Goal: Task Accomplishment & Management: Manage account settings

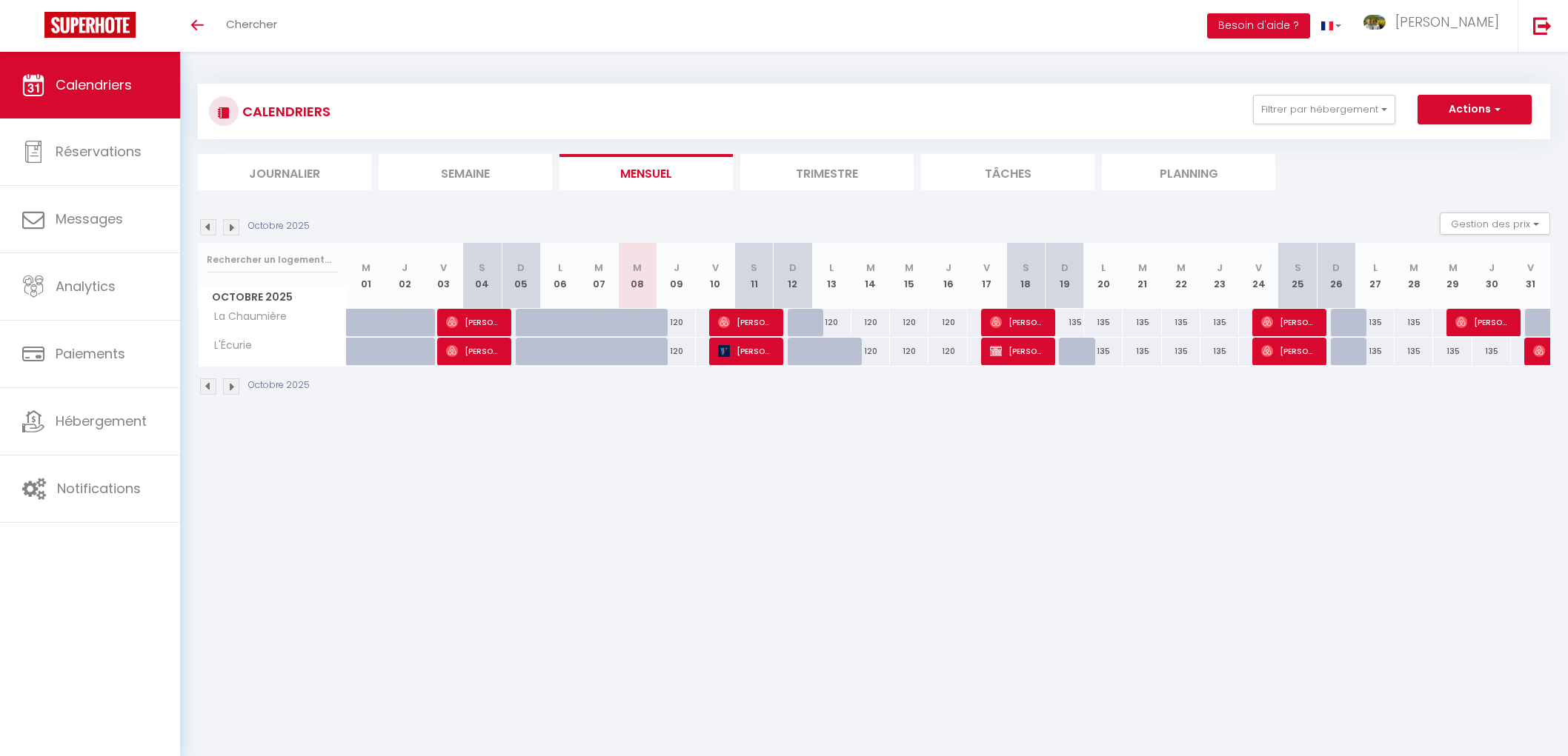
select select
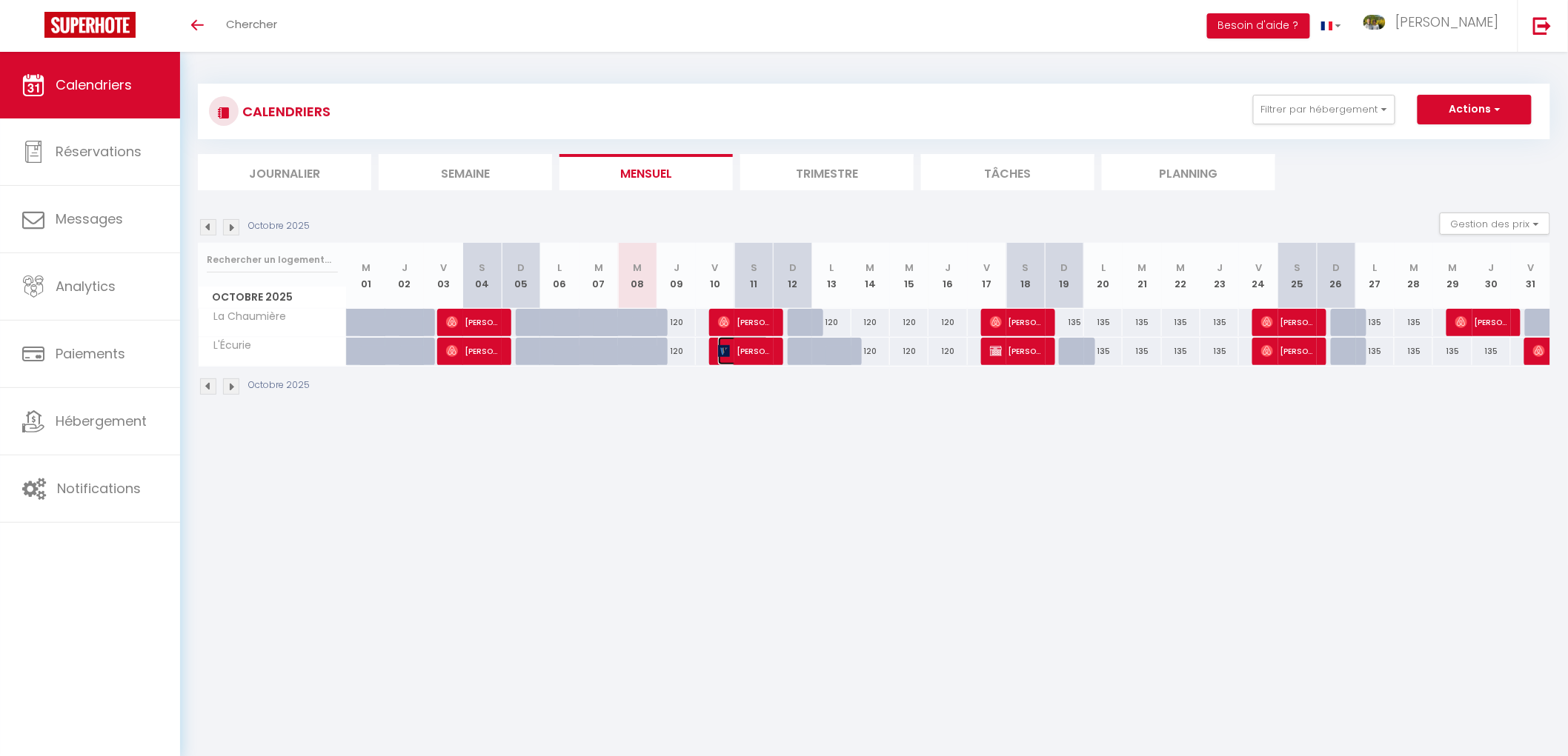
click at [745, 349] on span "[PERSON_NAME]" at bounding box center [743, 351] width 51 height 28
select select "OK"
select select "KO"
select select "1"
select select "0"
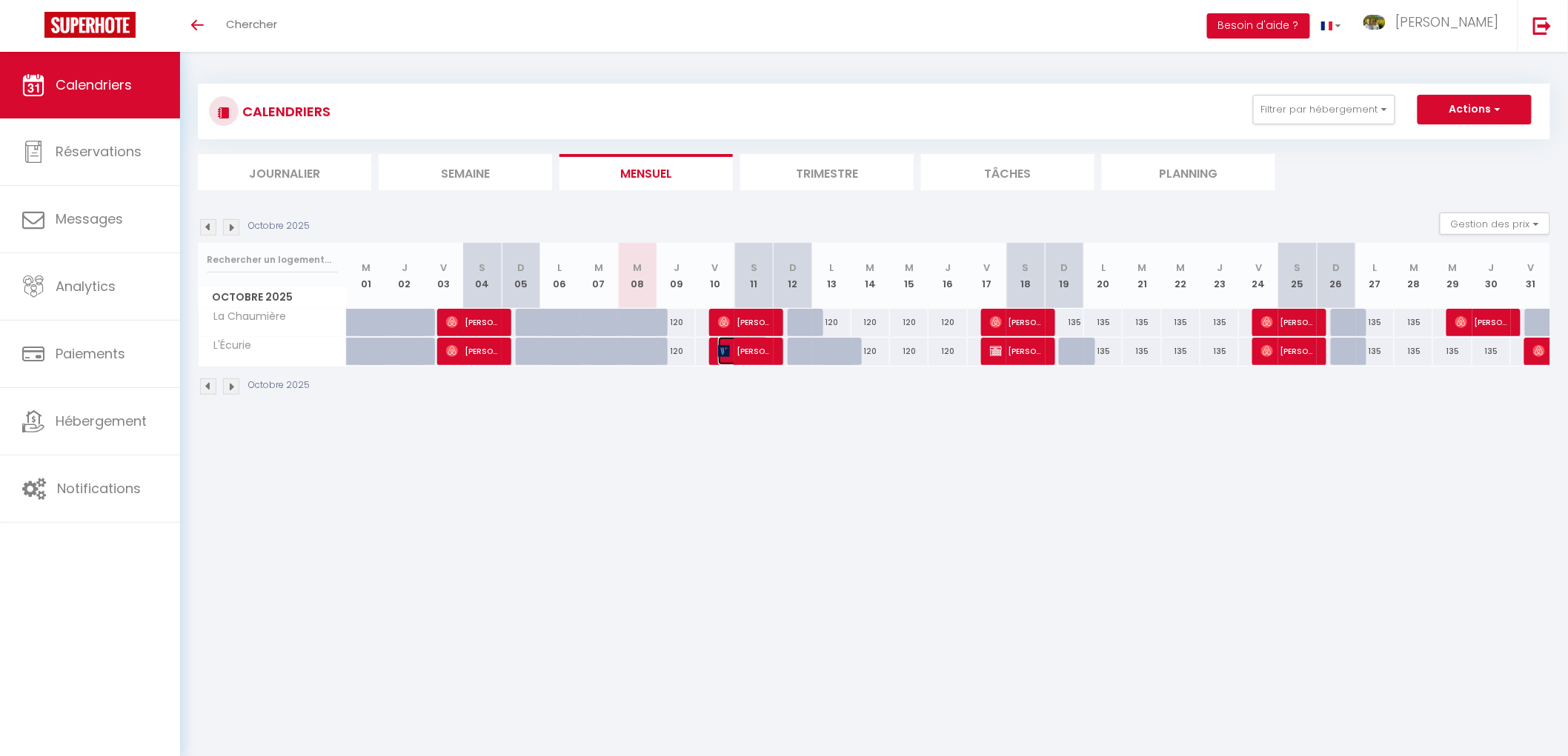
select select "1"
select select
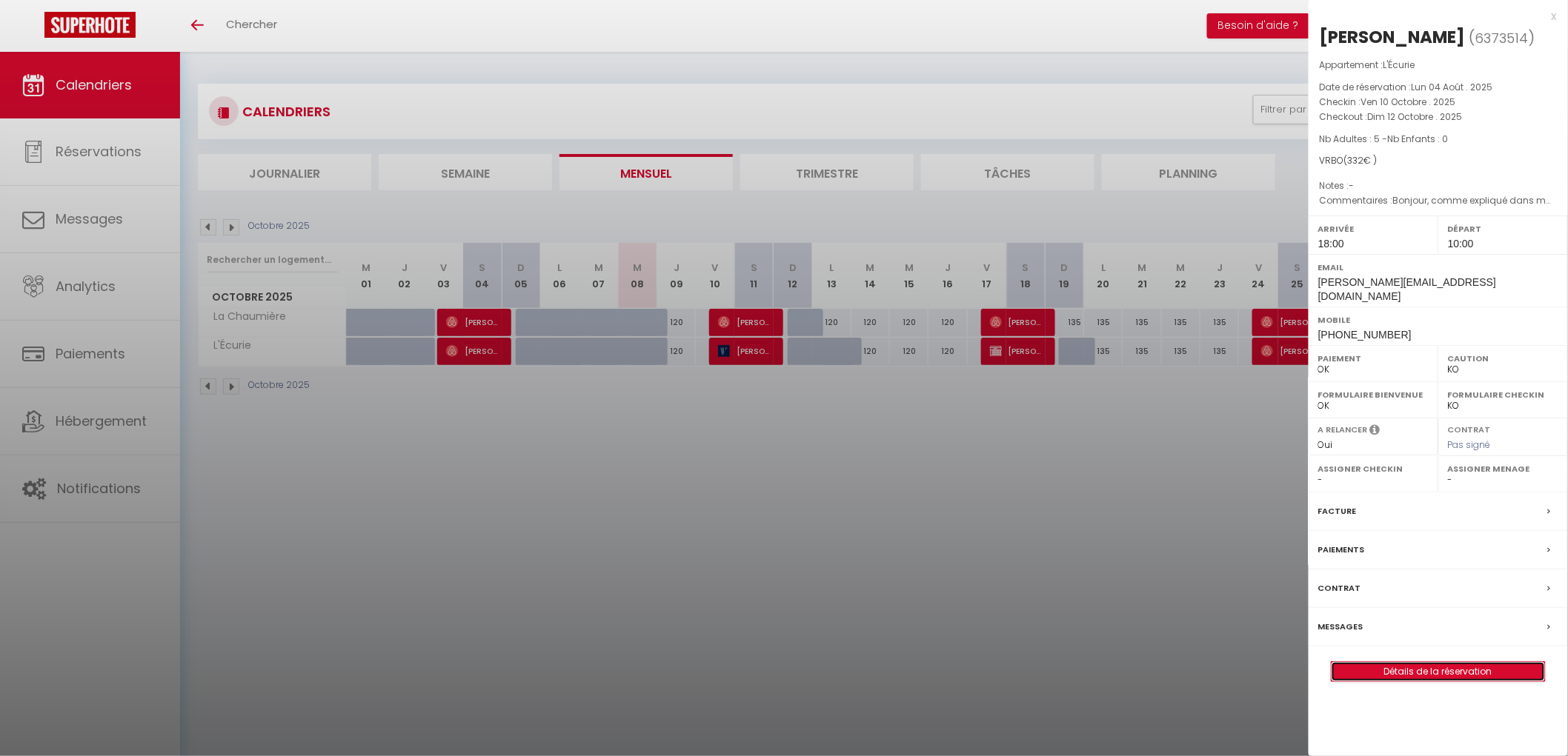
click at [1429, 662] on link "Détails de la réservation" at bounding box center [1438, 672] width 213 height 20
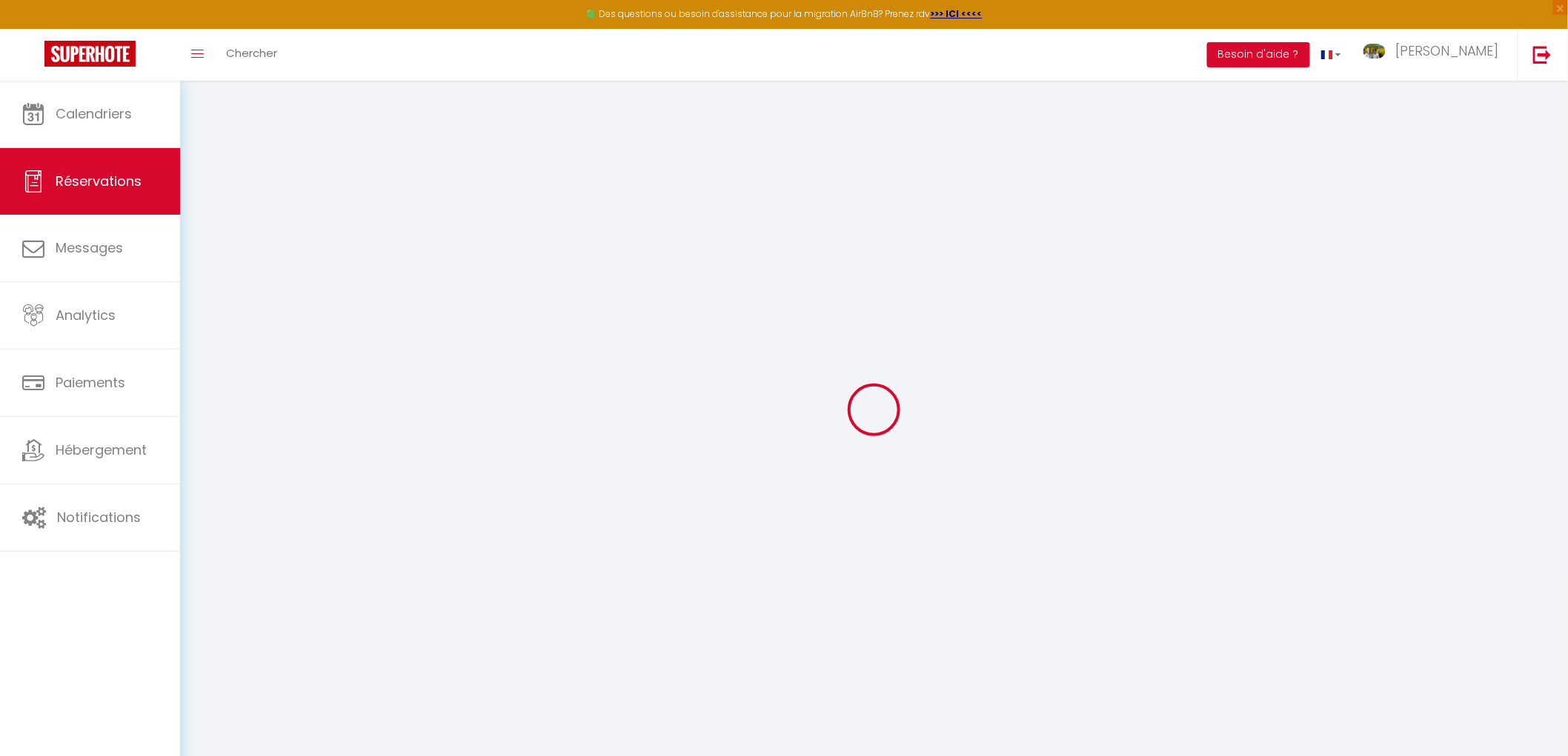
select select
checkbox input "false"
select select
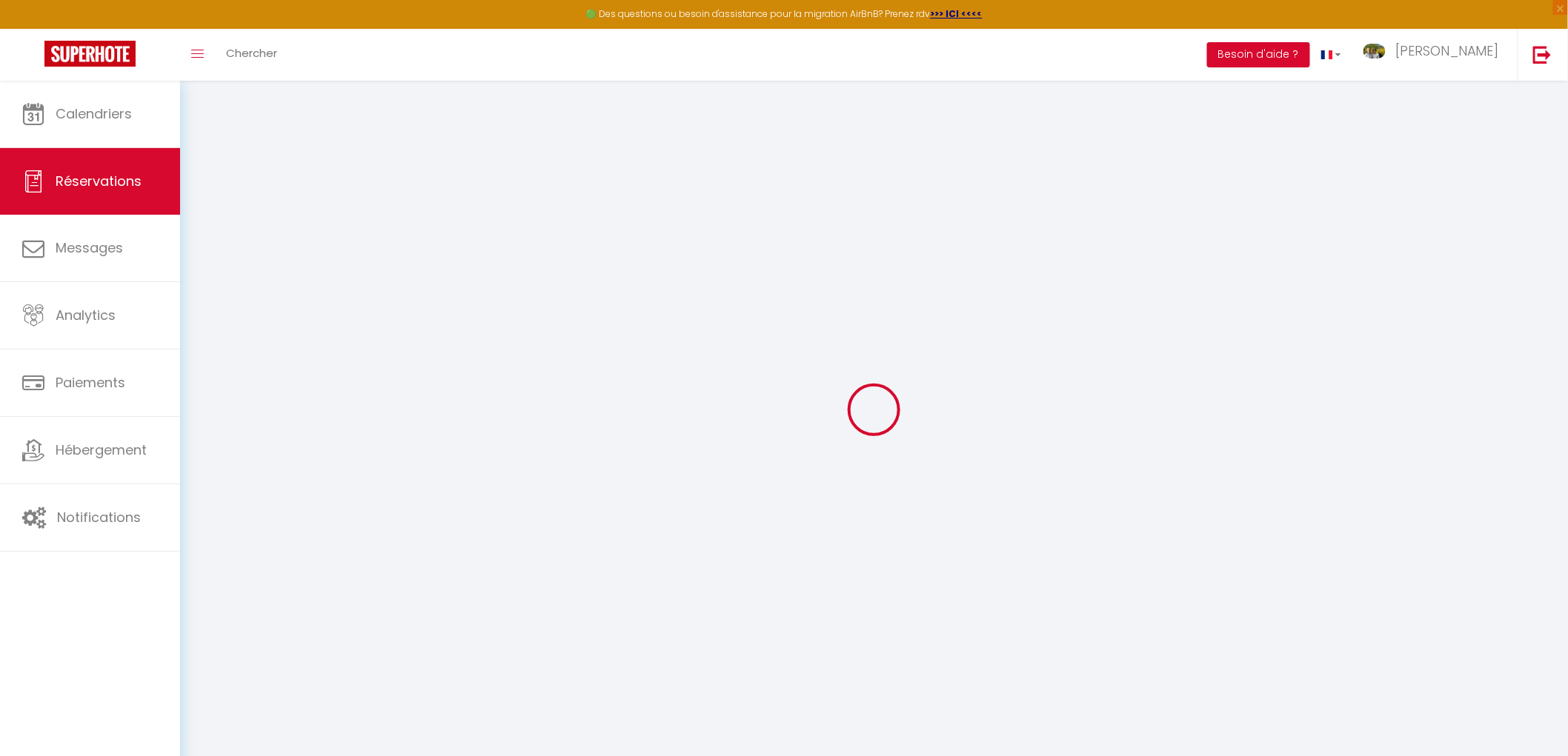
checkbox input "false"
type textarea "Bonjour, comme expliqué dans ma demande de réservation, nous souhaiterions pouv…"
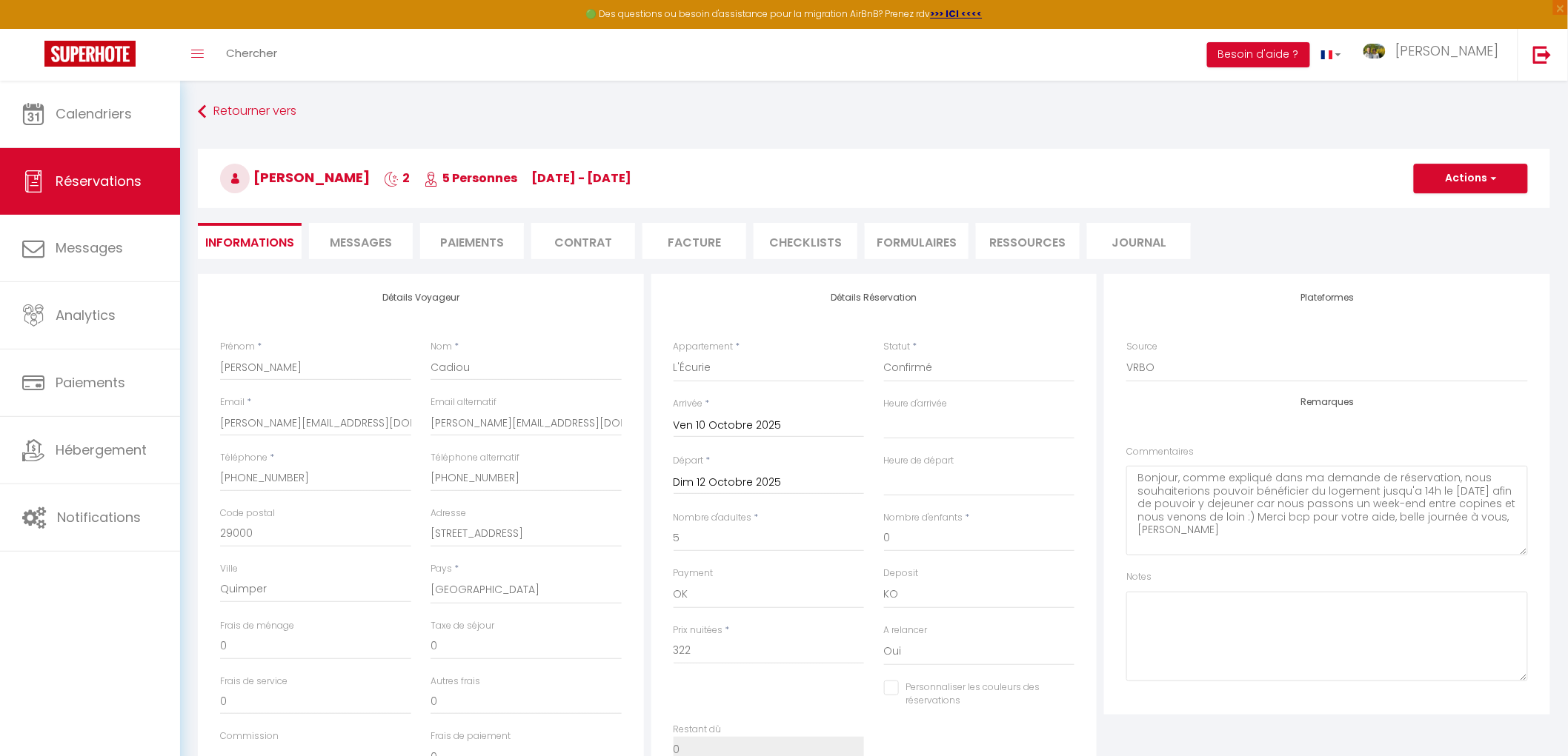
type input "10"
select select
checkbox input "false"
select select "18:00"
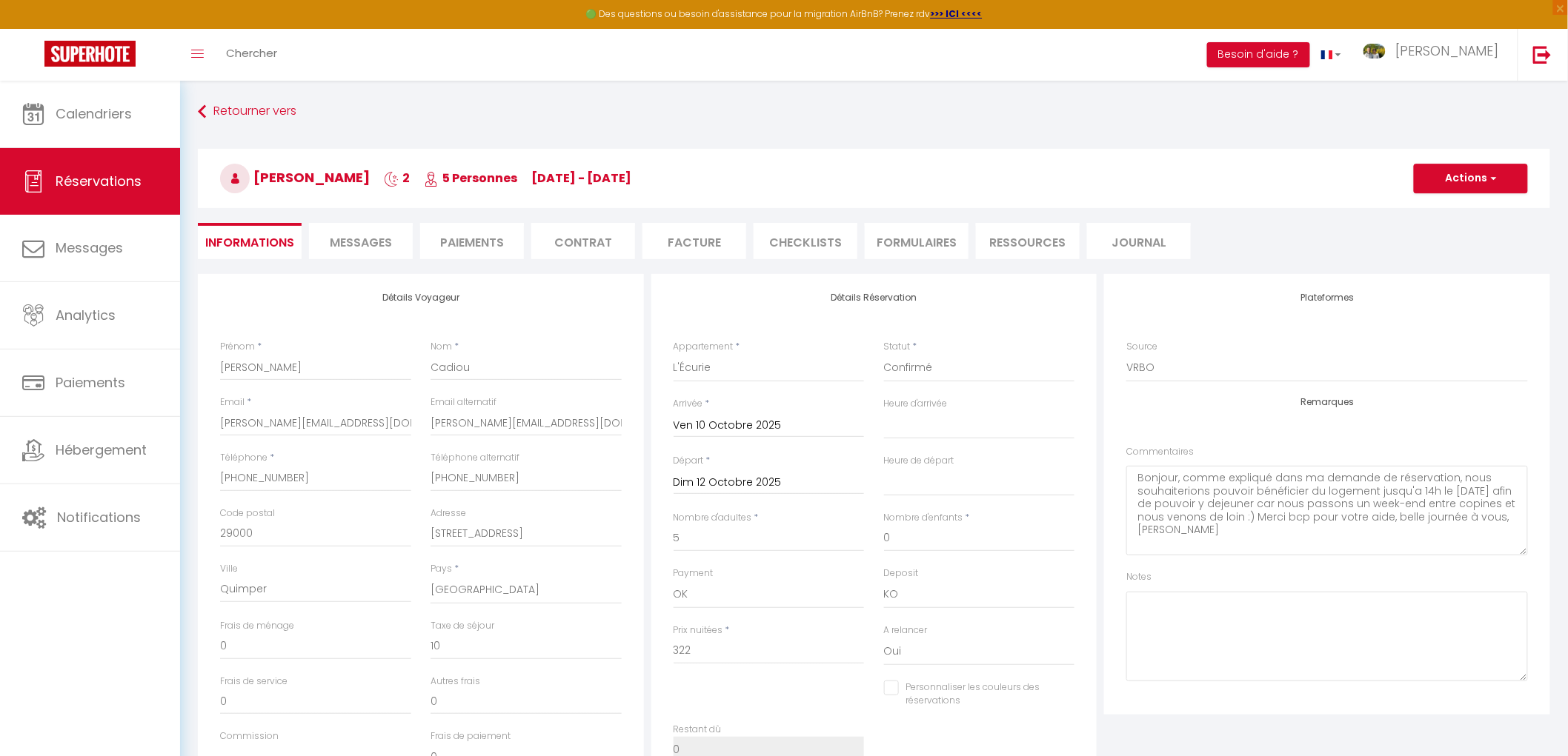
select select "10:00"
click at [461, 239] on li "Paiements" at bounding box center [472, 241] width 104 height 36
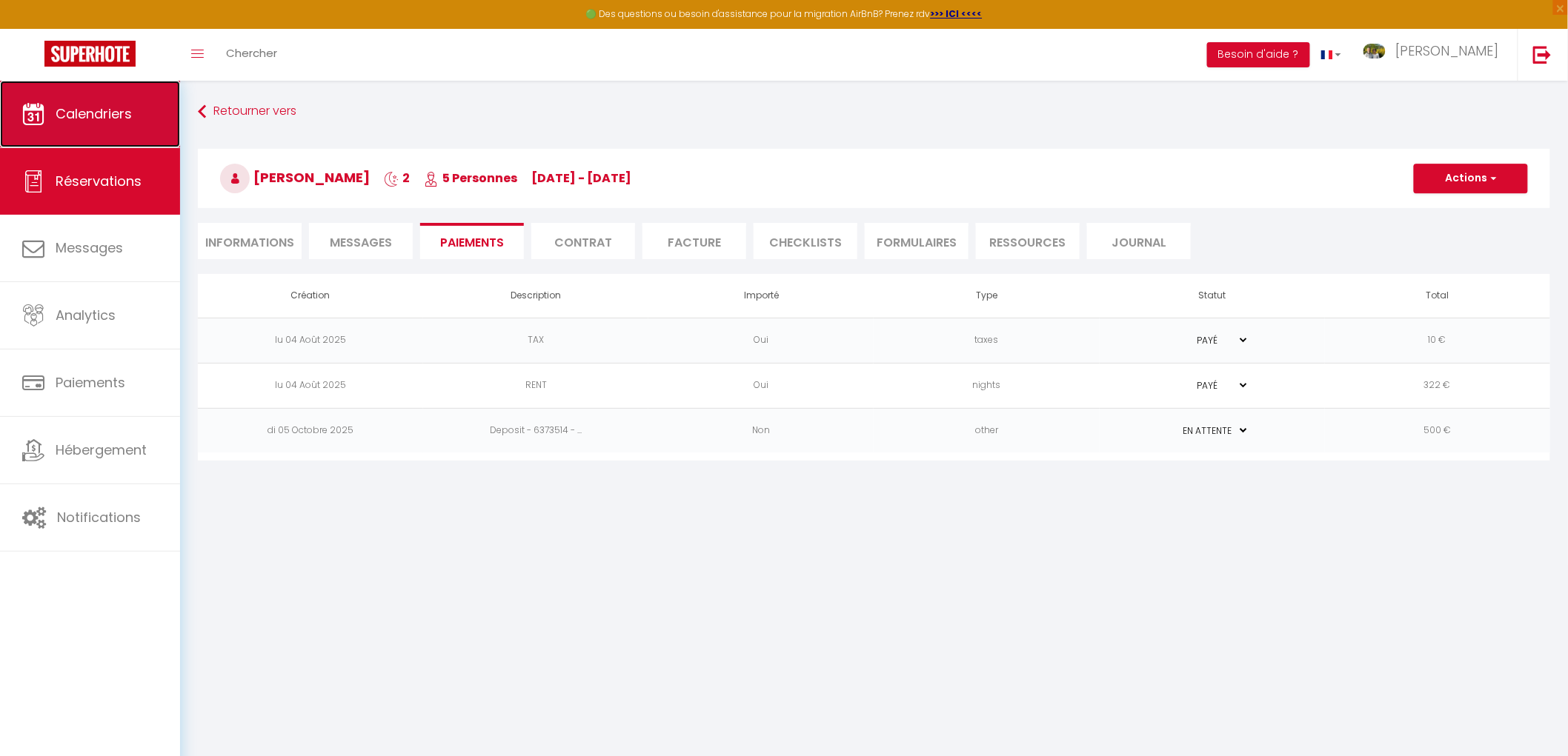
click at [134, 116] on link "Calendriers" at bounding box center [90, 113] width 180 height 66
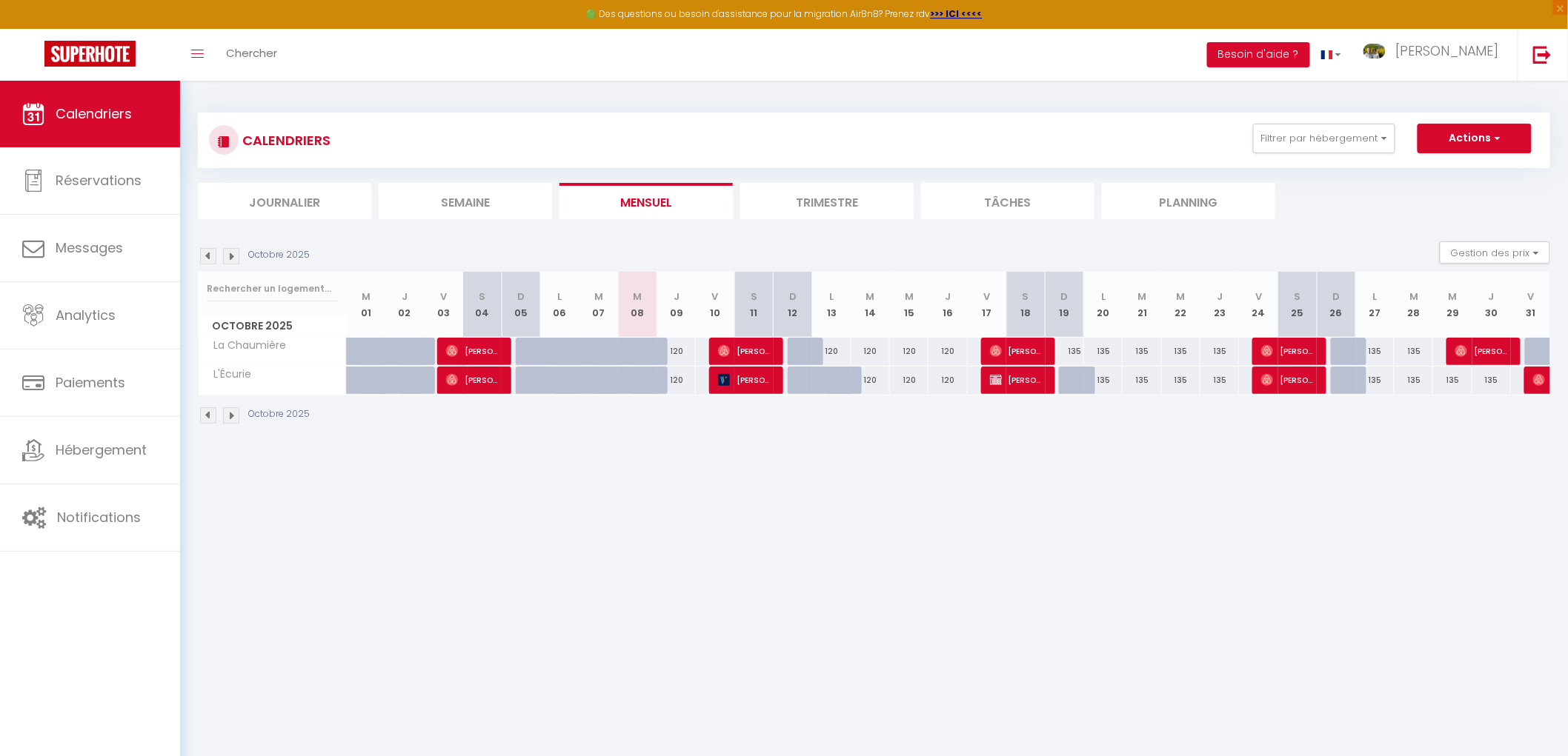
click at [231, 257] on img at bounding box center [230, 256] width 16 height 16
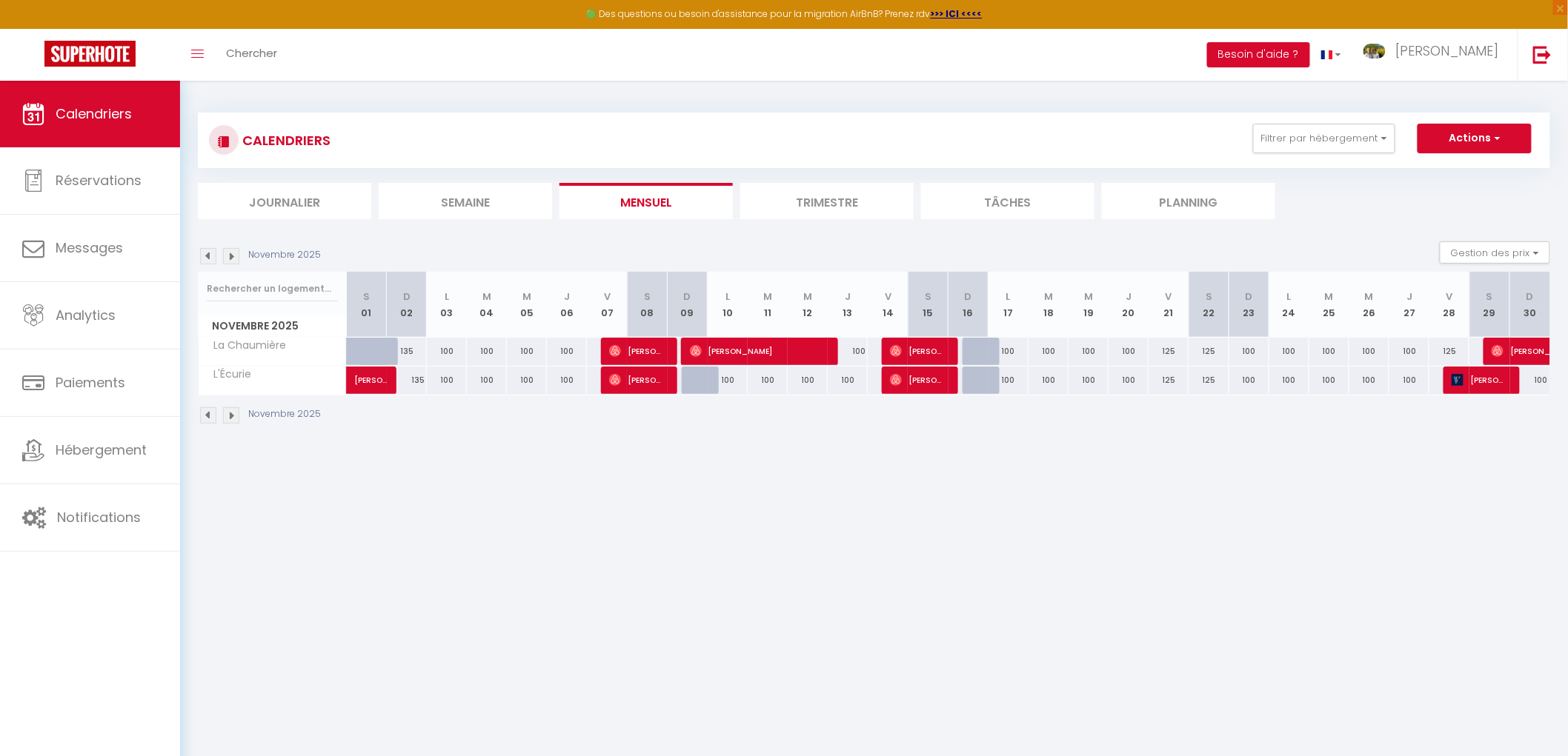
click at [230, 257] on img at bounding box center [230, 256] width 16 height 16
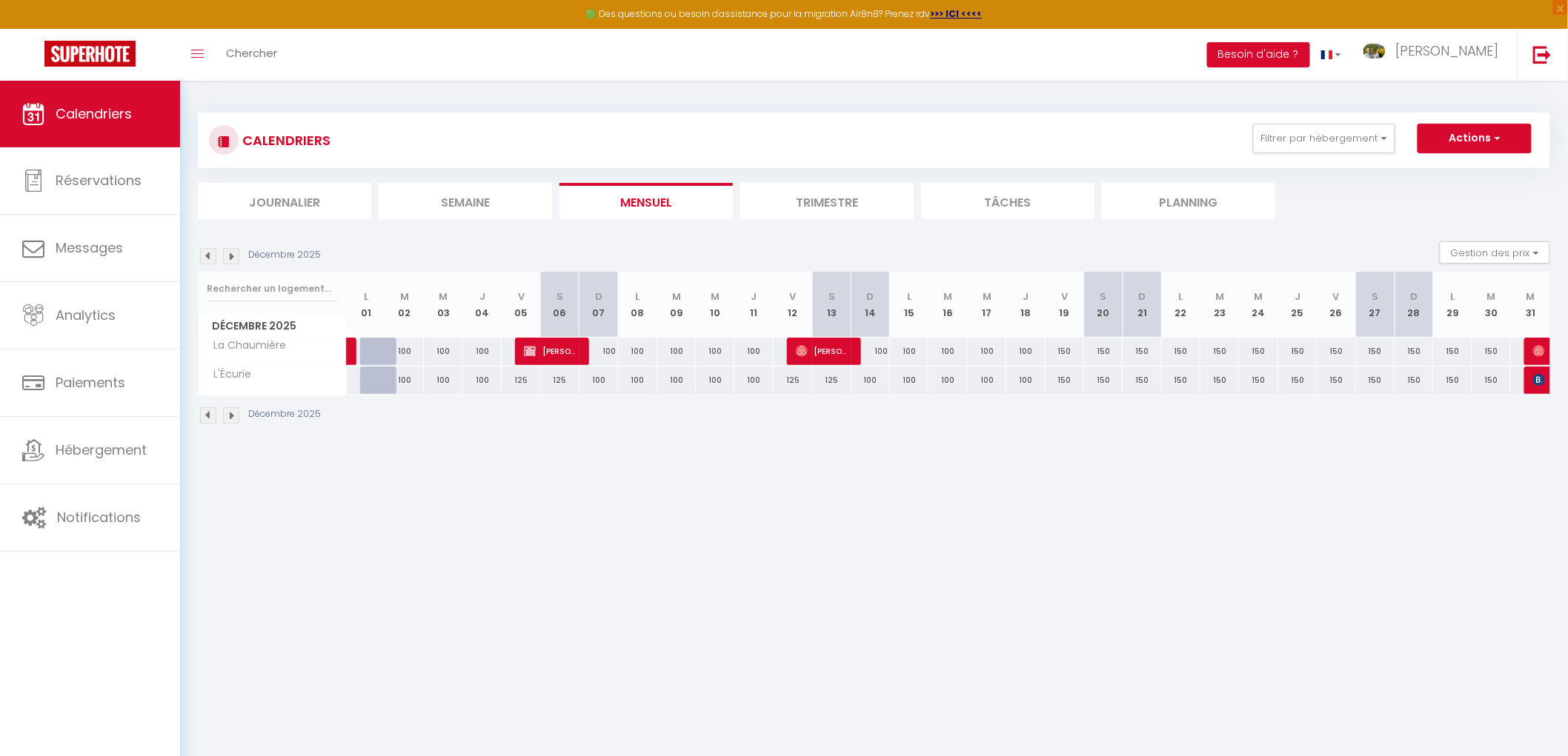
click at [230, 257] on img at bounding box center [230, 256] width 16 height 16
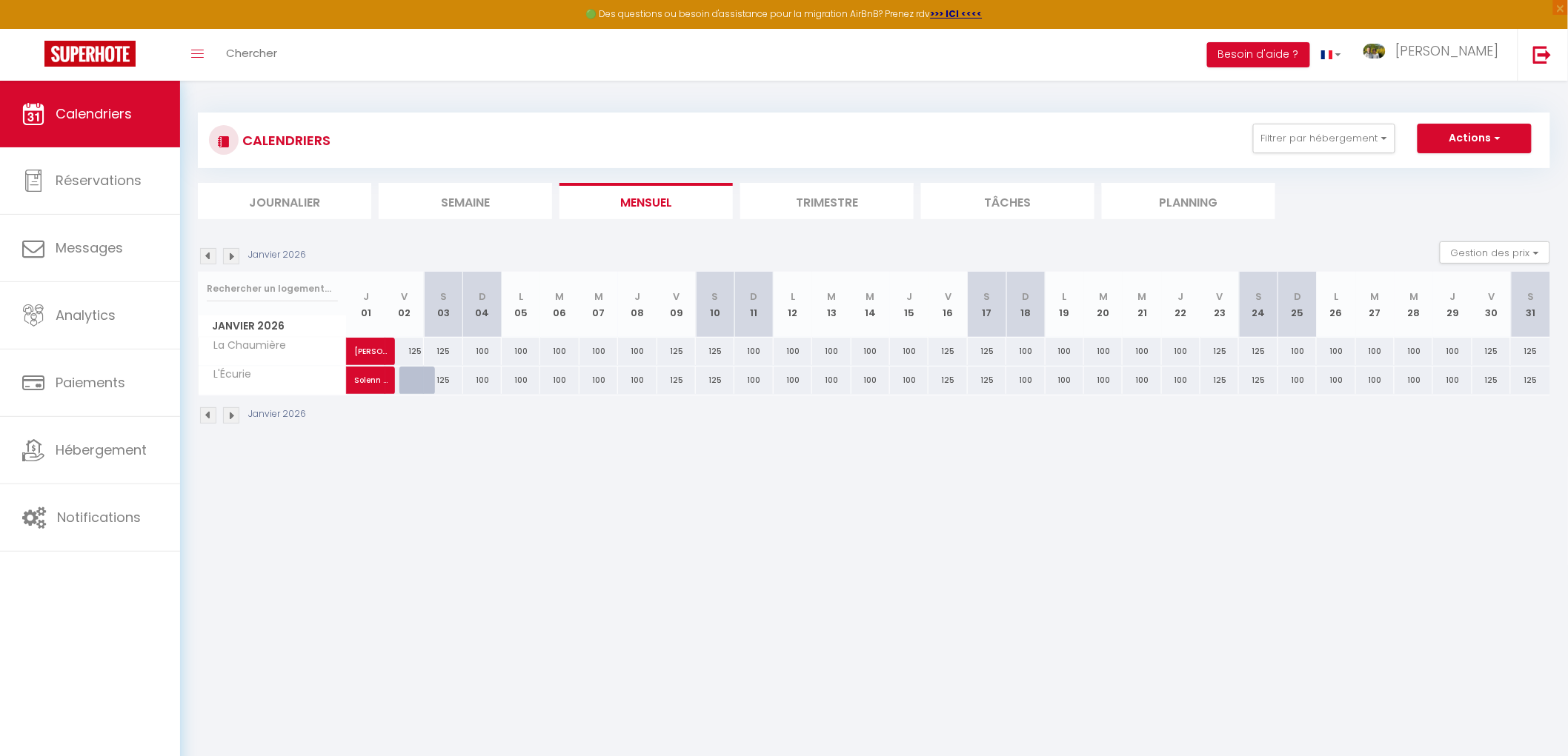
click at [230, 257] on img at bounding box center [230, 256] width 16 height 16
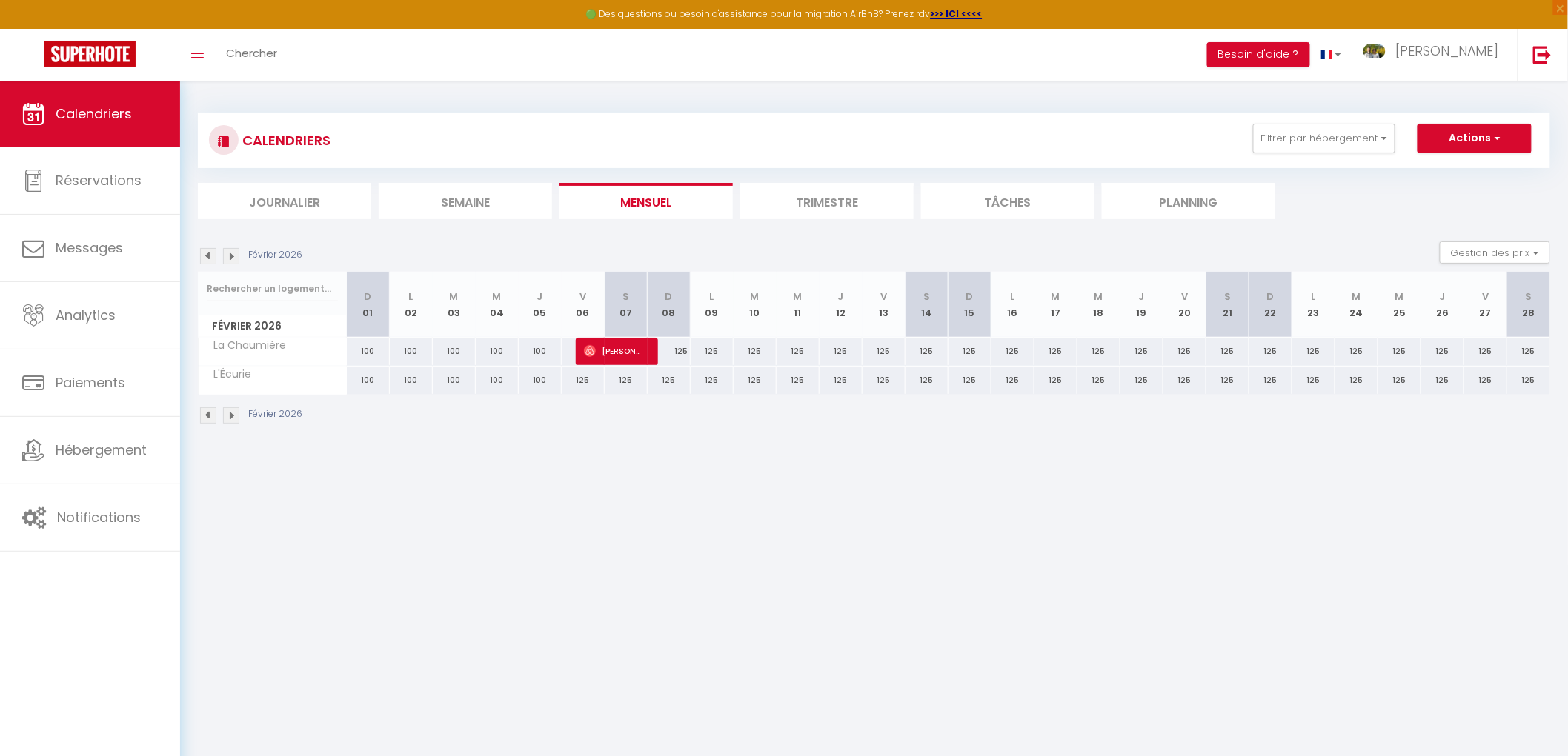
click at [230, 257] on img at bounding box center [230, 256] width 16 height 16
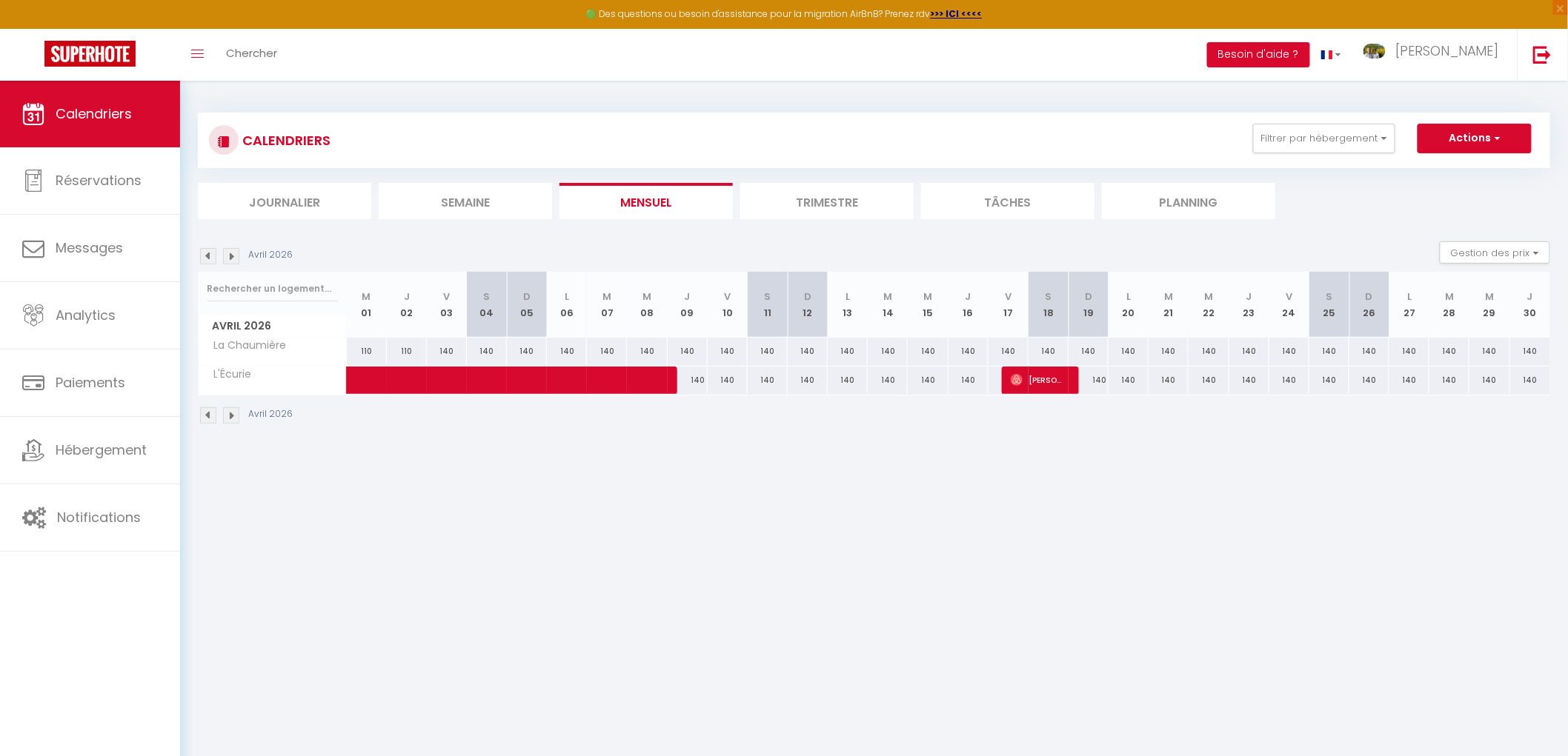
click at [230, 257] on img at bounding box center [230, 256] width 16 height 16
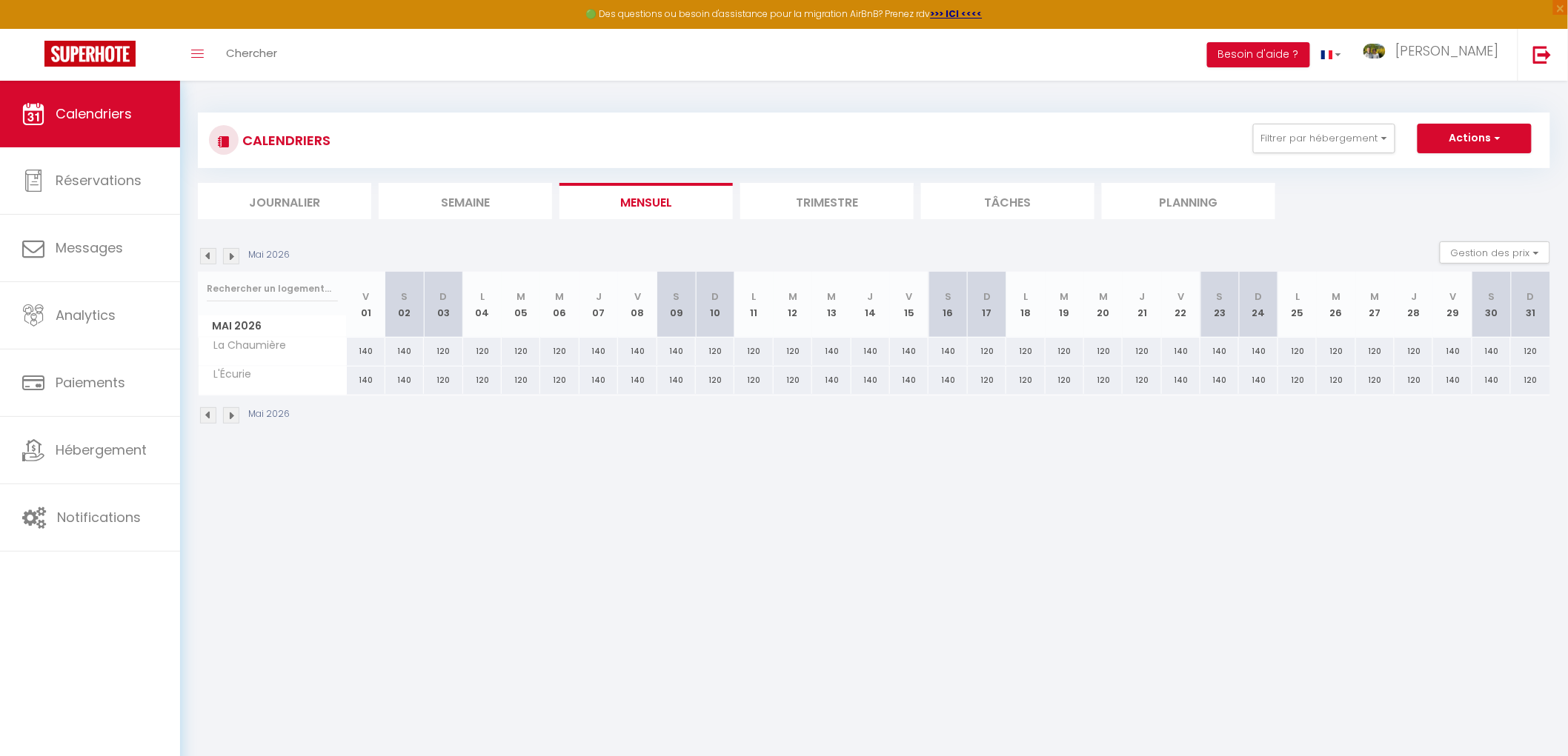
click at [230, 257] on img at bounding box center [230, 256] width 16 height 16
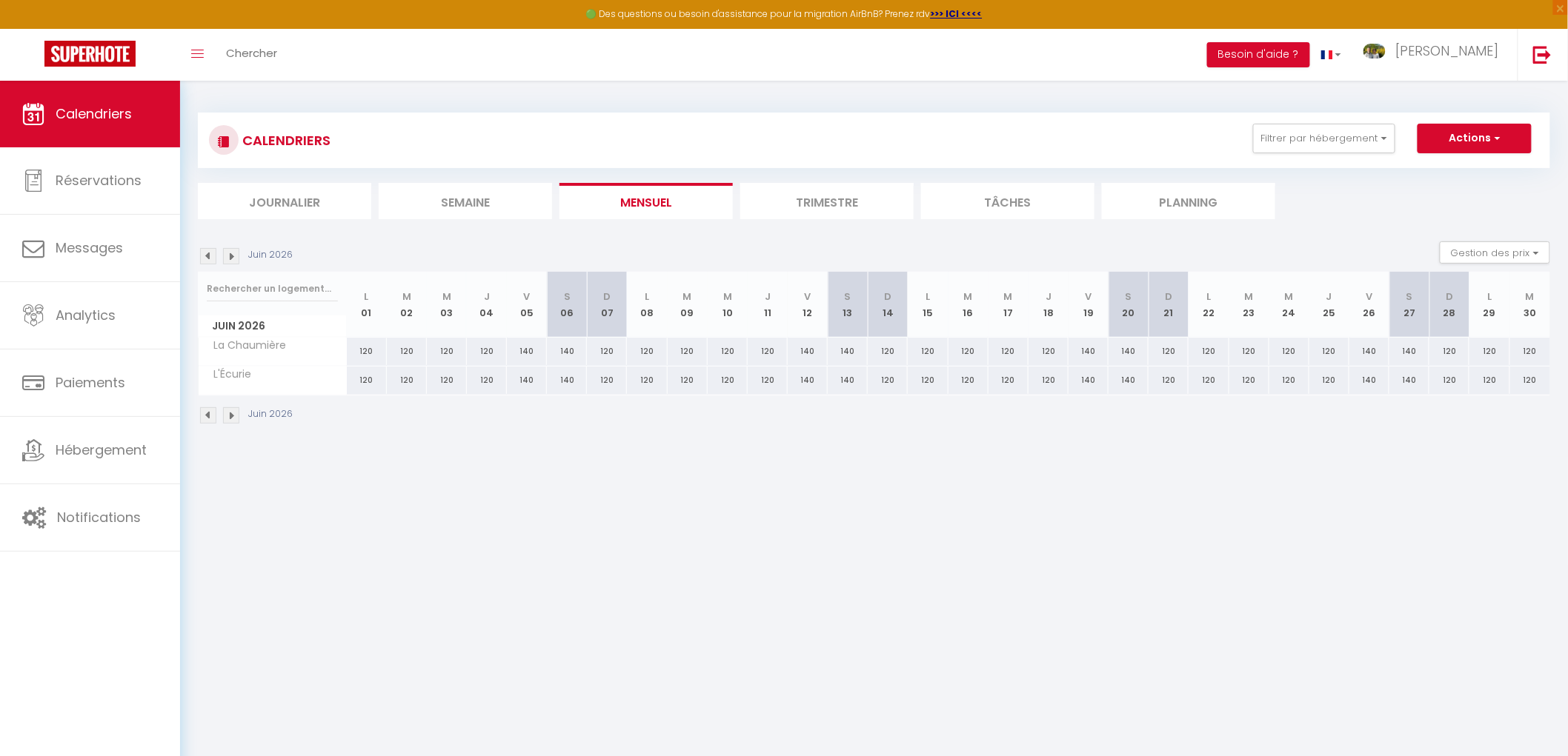
click at [230, 257] on img at bounding box center [230, 256] width 16 height 16
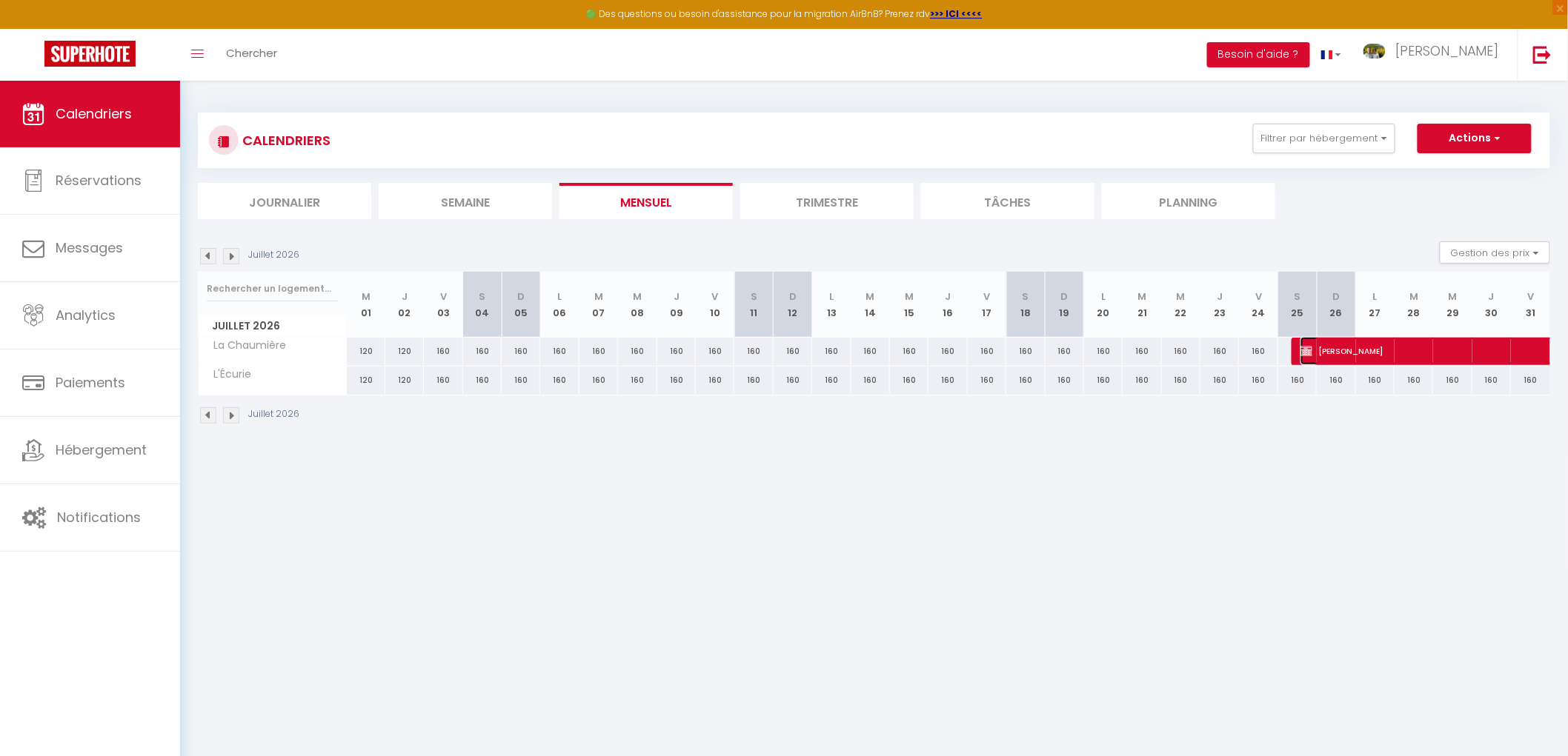
click at [1347, 351] on span "[PERSON_NAME]" at bounding box center [1488, 351] width 375 height 28
select select "OK"
select select "KO"
select select "0"
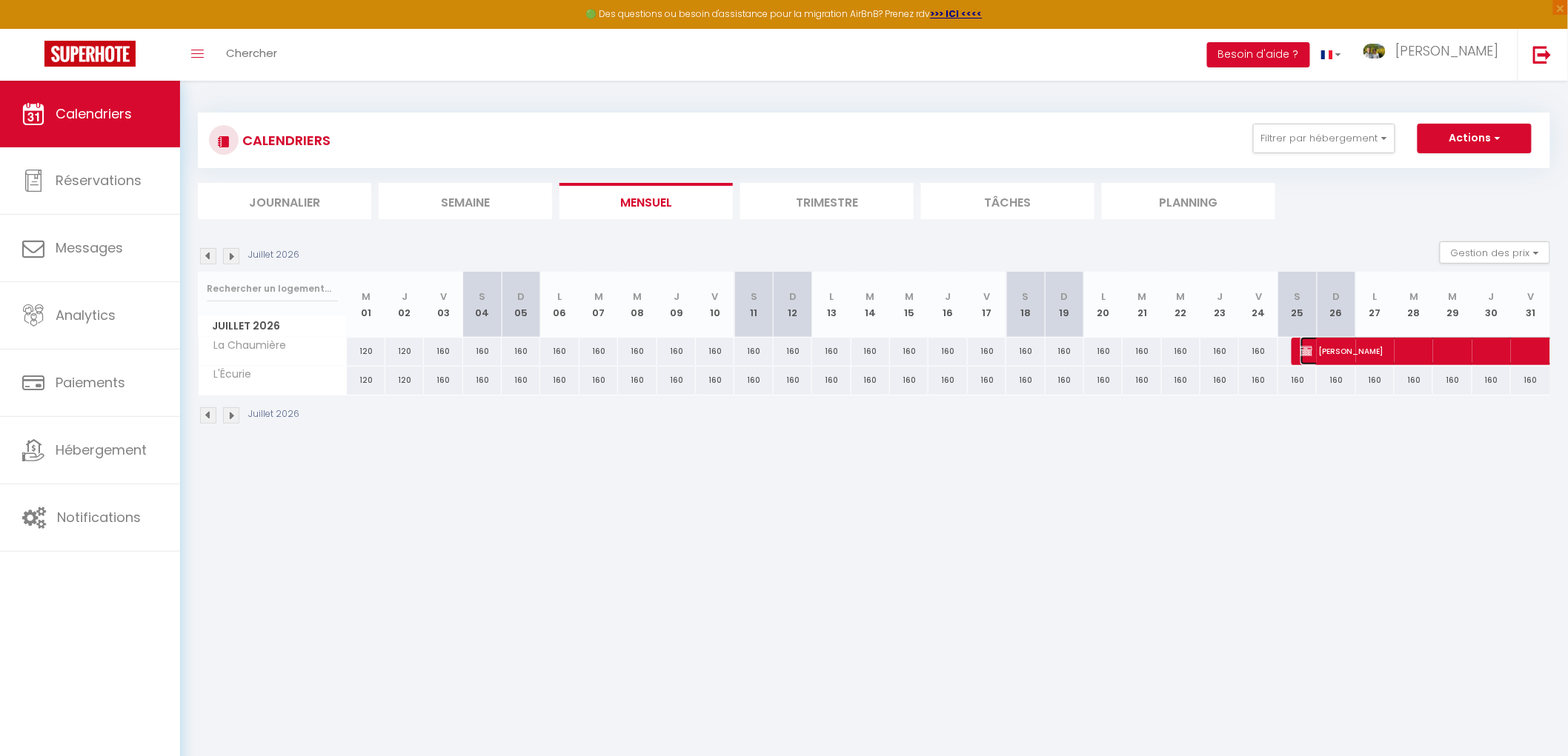
select select "1"
select select
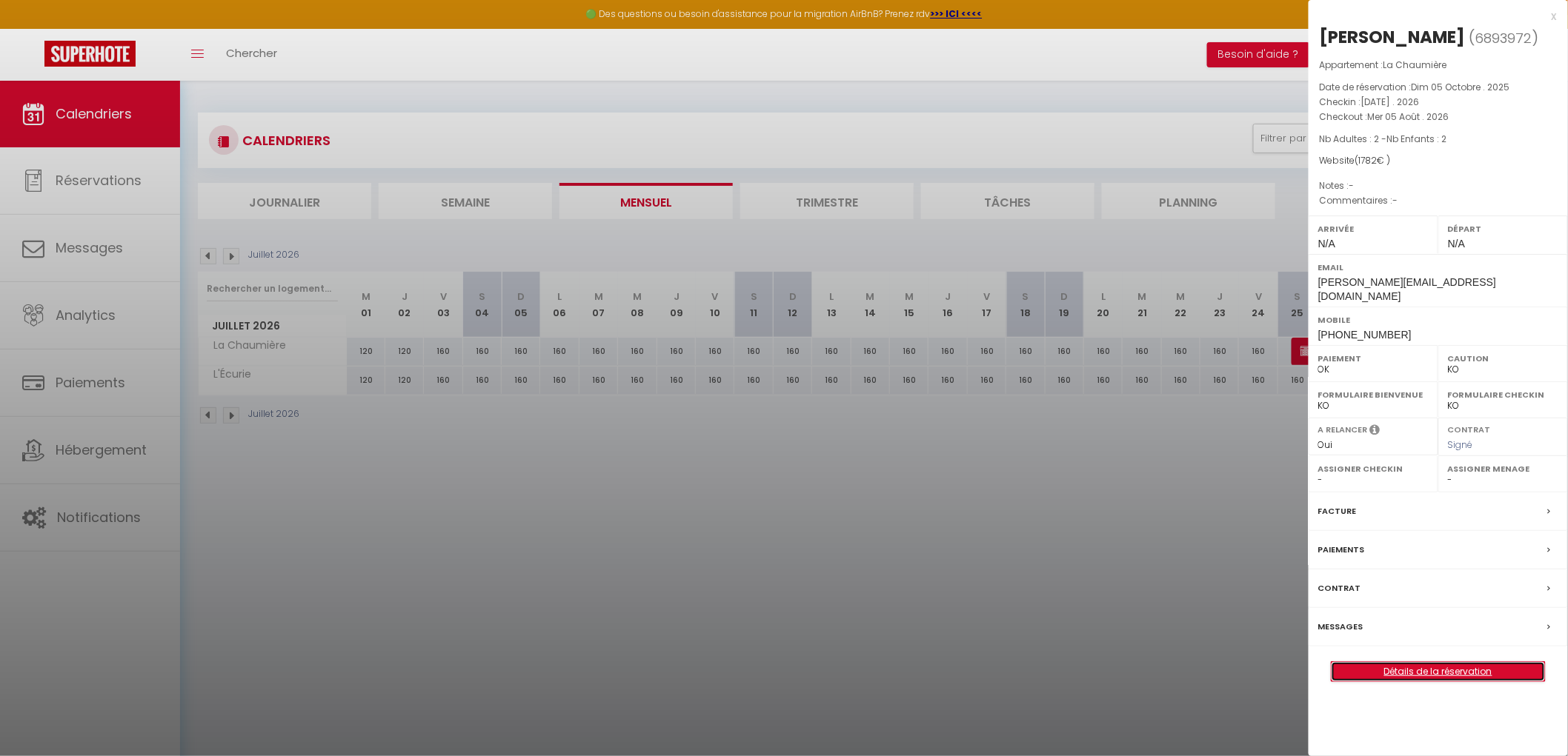
click at [1460, 662] on link "Détails de la réservation" at bounding box center [1438, 672] width 213 height 20
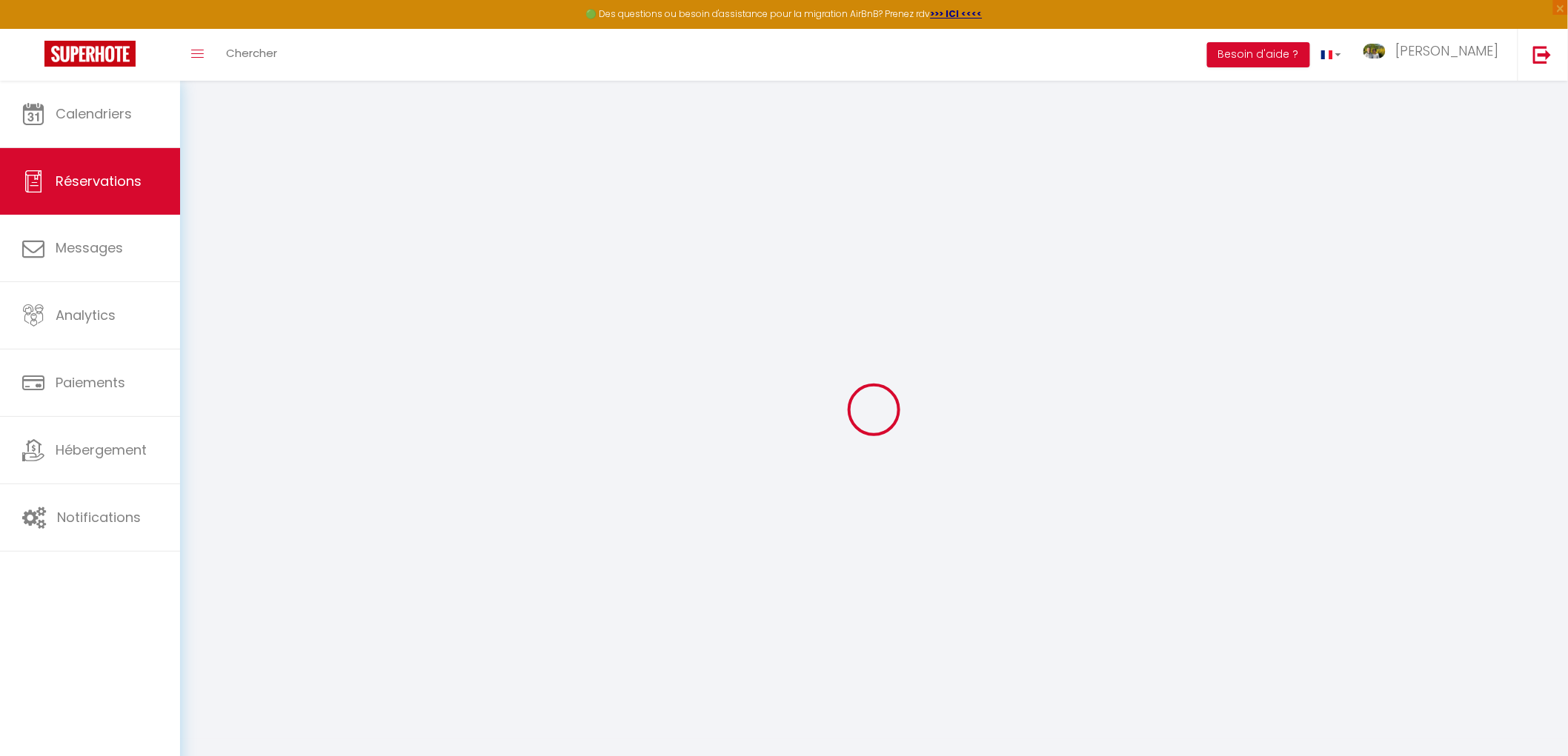
type input "[PERSON_NAME]"
type input "[GEOGRAPHIC_DATA]"
type input "[PERSON_NAME][EMAIL_ADDRESS][DOMAIN_NAME]"
type input "[PHONE_NUMBER]"
type input "66292"
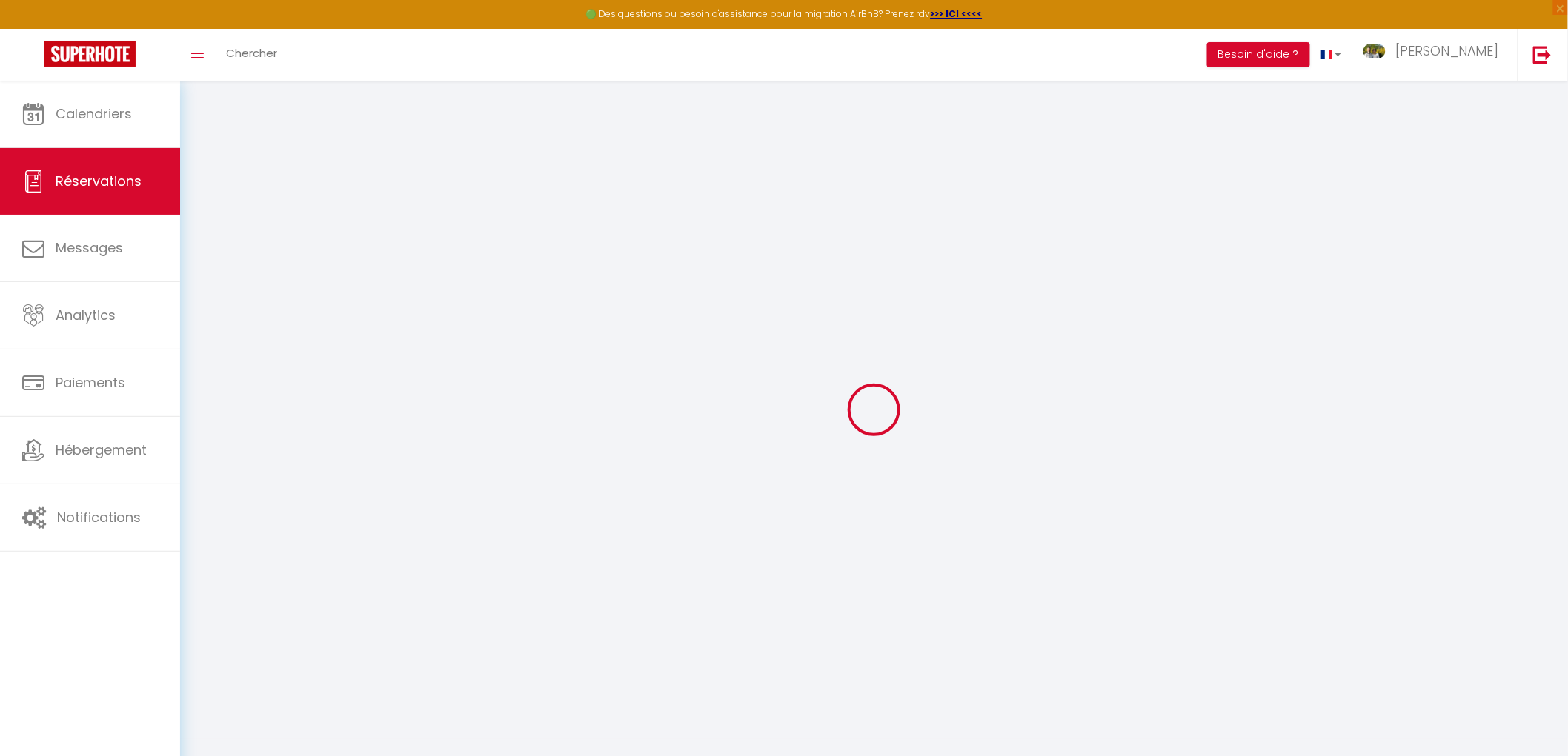
type input "[STREET_ADDRESS]"
type input "Riegelsberg"
select select "DE"
select select "40885"
select select "1"
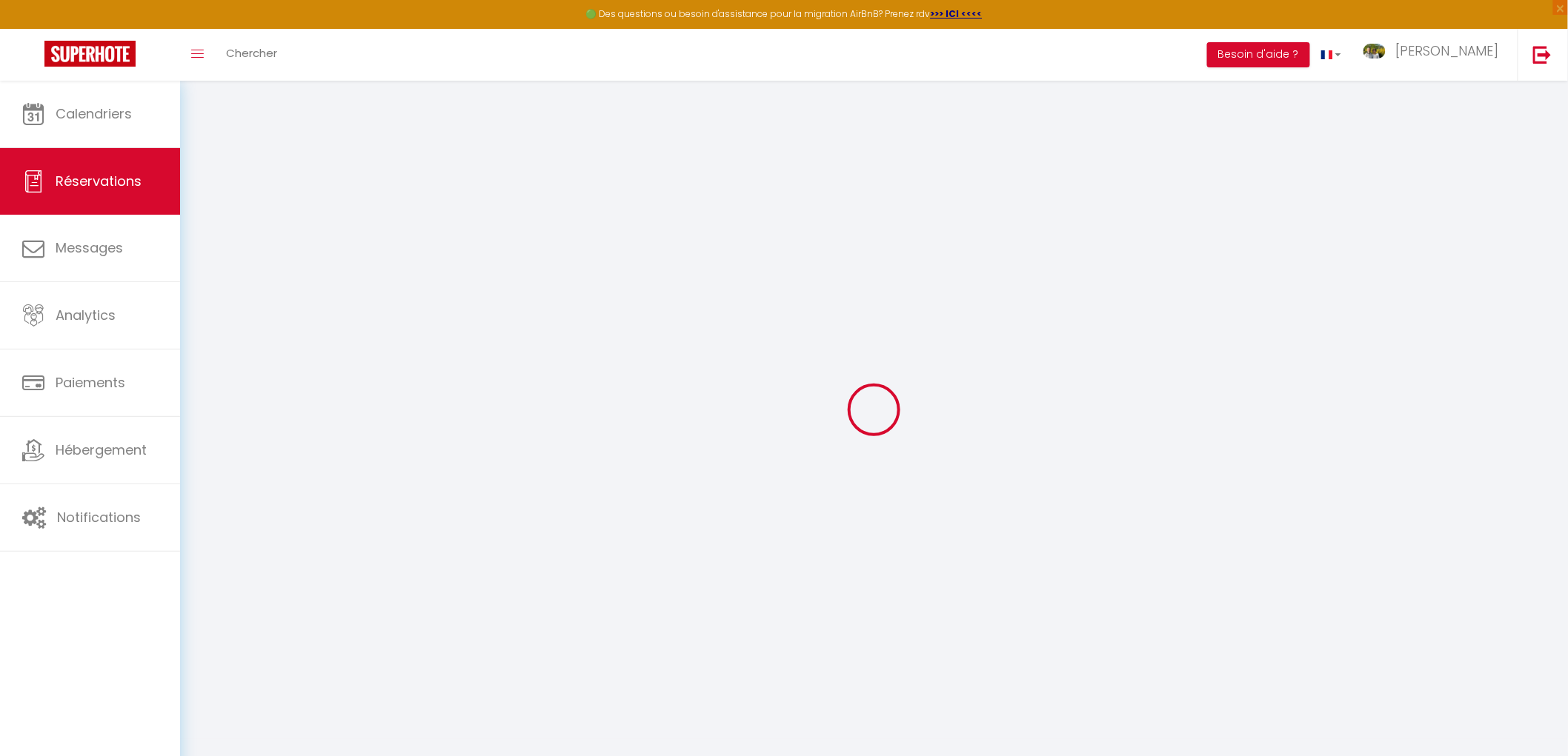
type input "[DATE]"
select select
type input "Mer 05 Août 2026"
select select
type input "2"
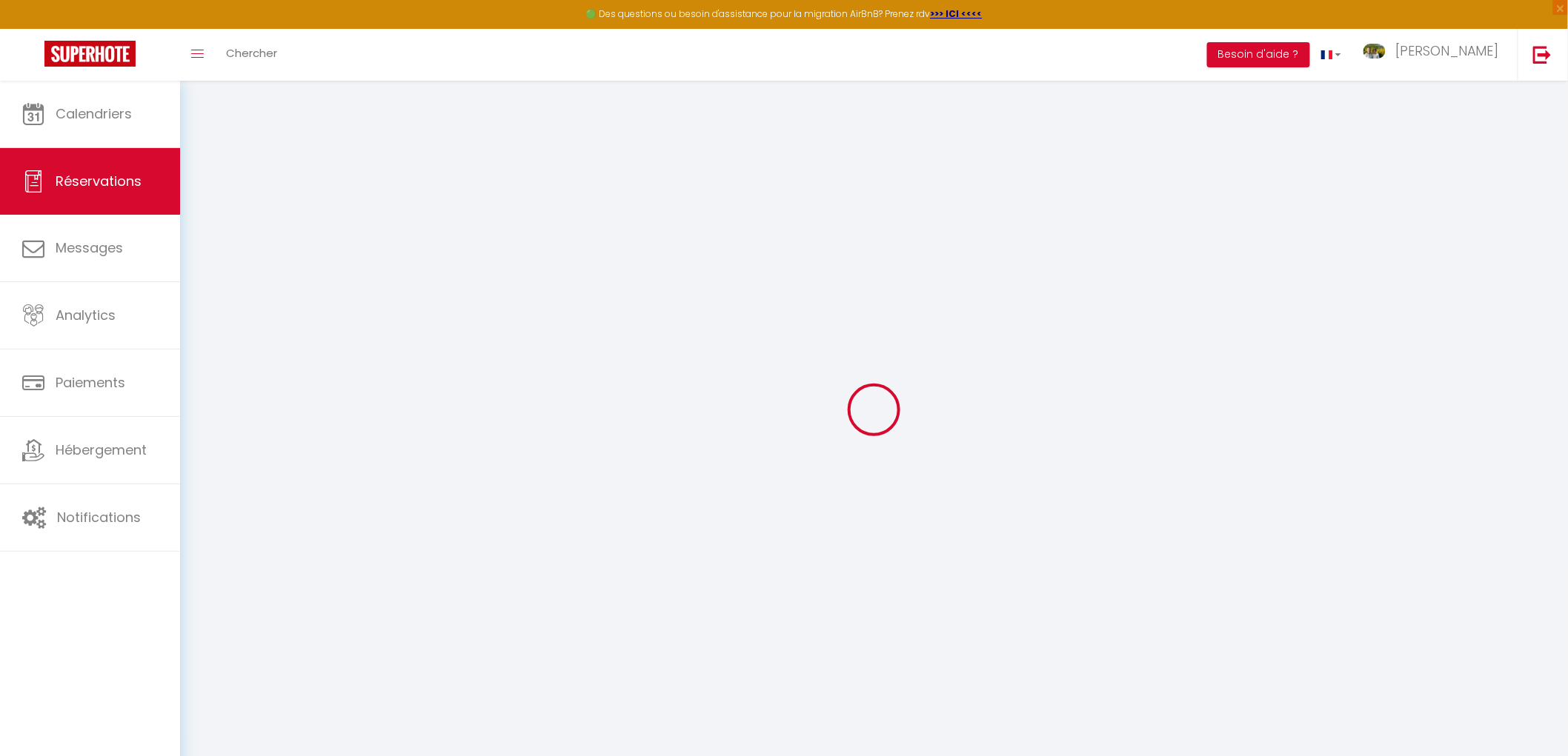
type input "2"
select select "12"
select select
type input "1760"
checkbox input "false"
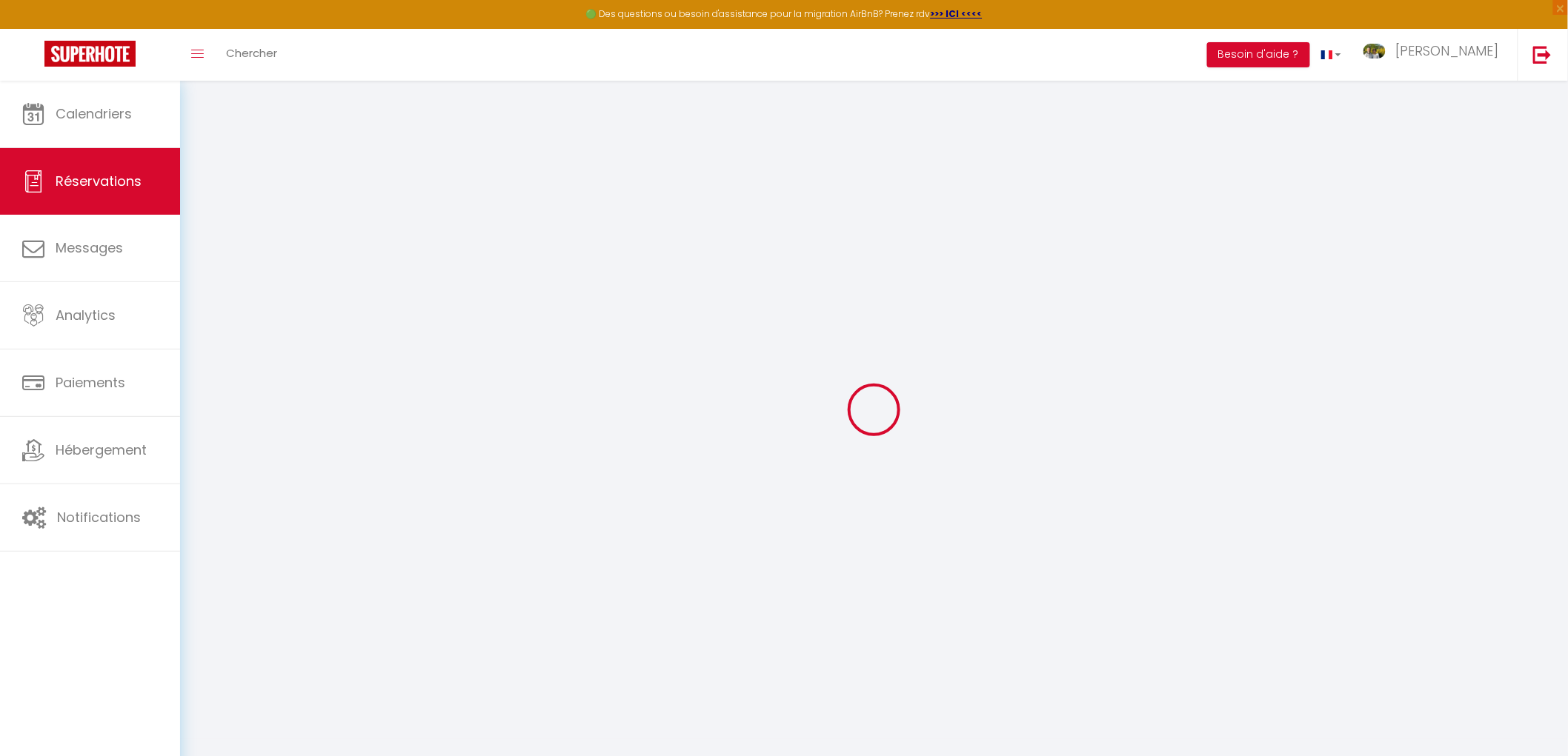
type input "1229.58"
select select "69"
type input "0"
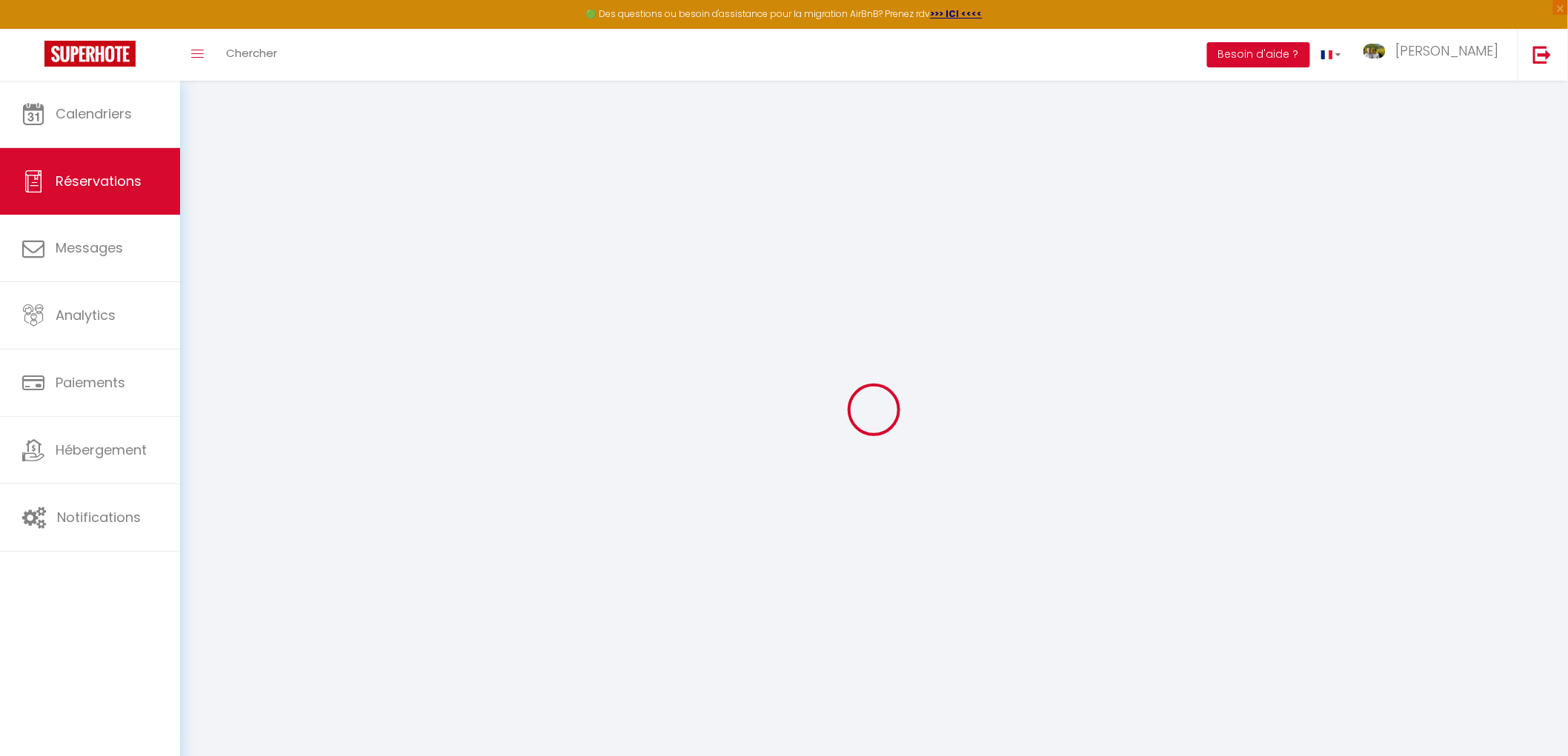
select select
select select "14"
checkbox input "false"
select select
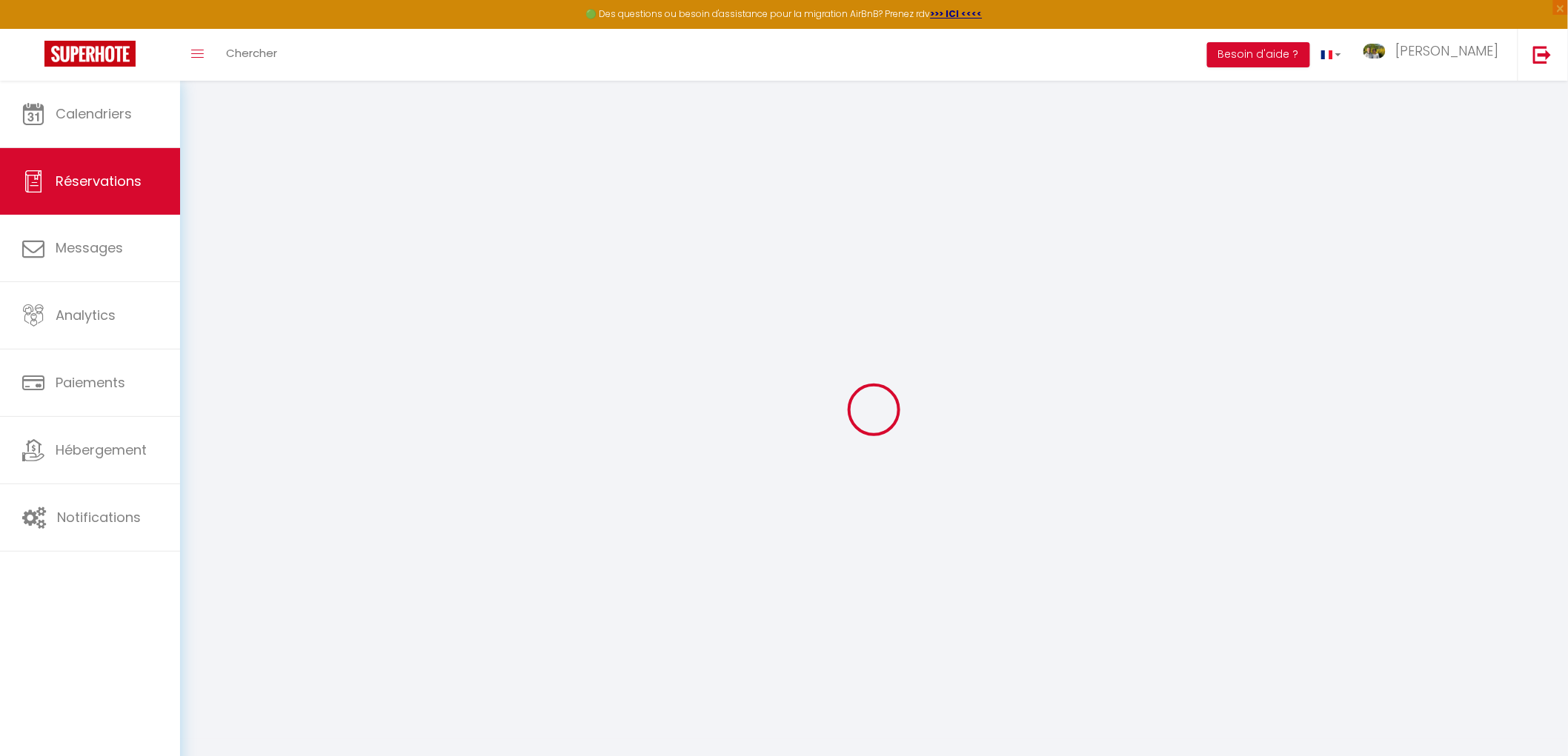
select select
checkbox input "false"
select select
checkbox input "false"
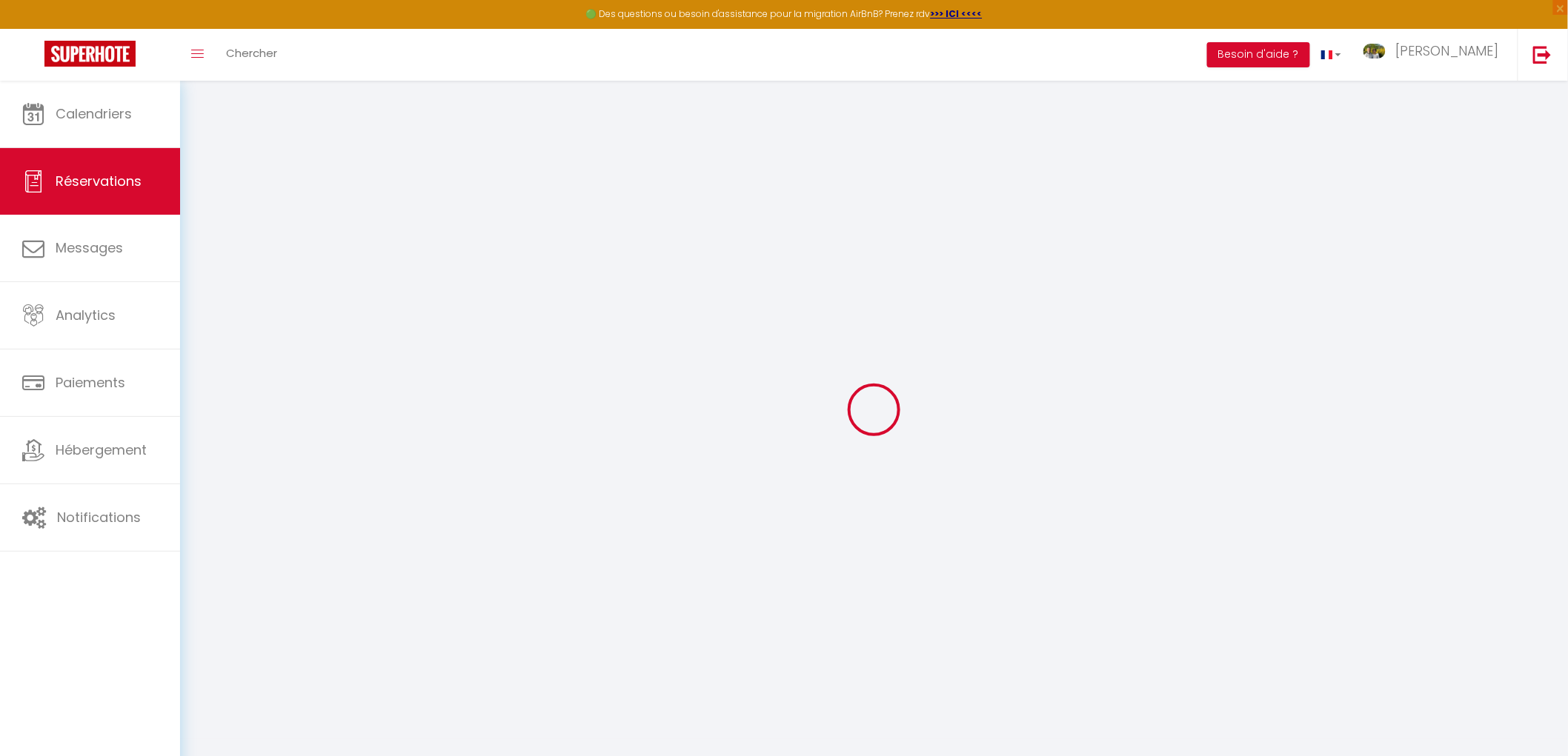
select select
checkbox input "false"
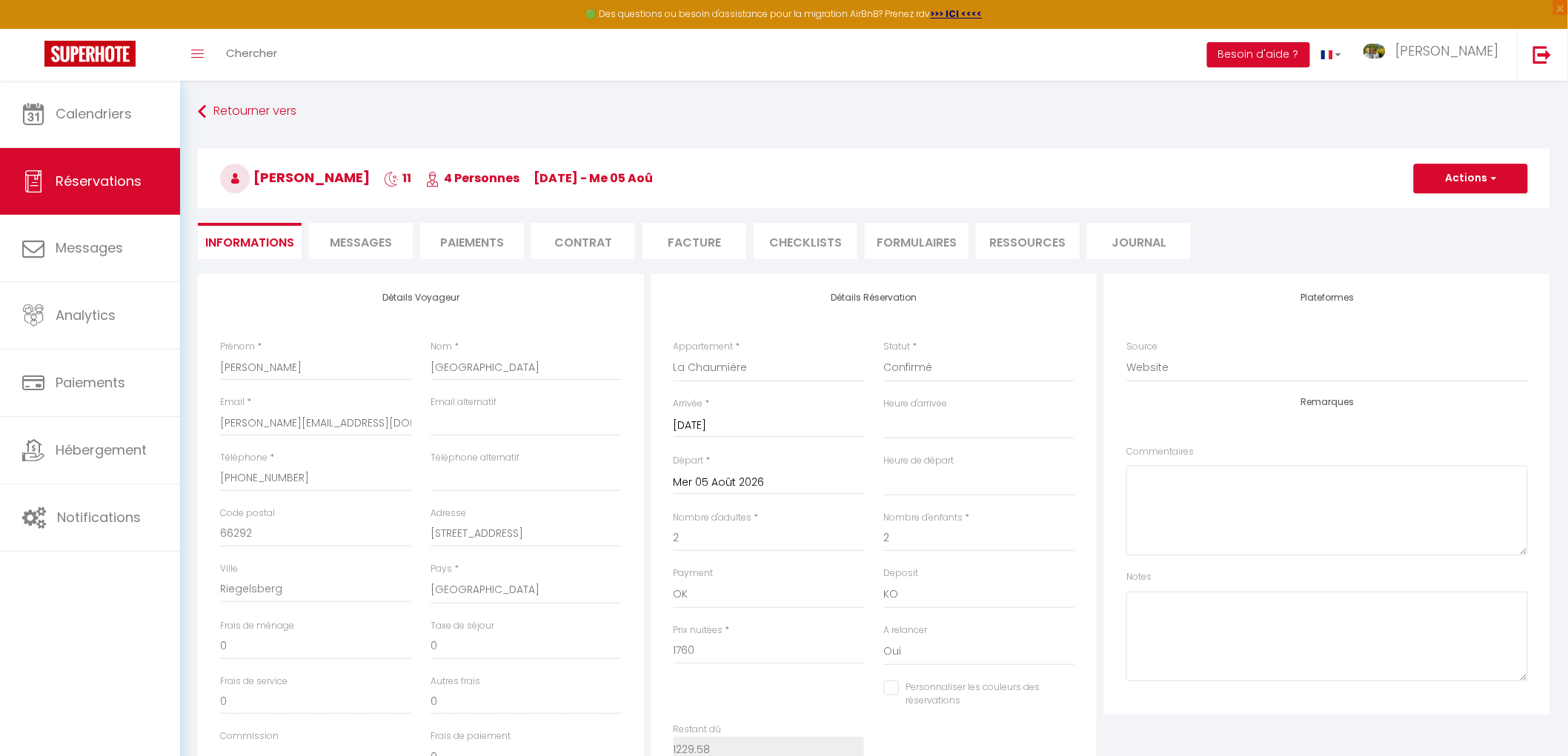
type input "22"
select select
checkbox input "false"
select select
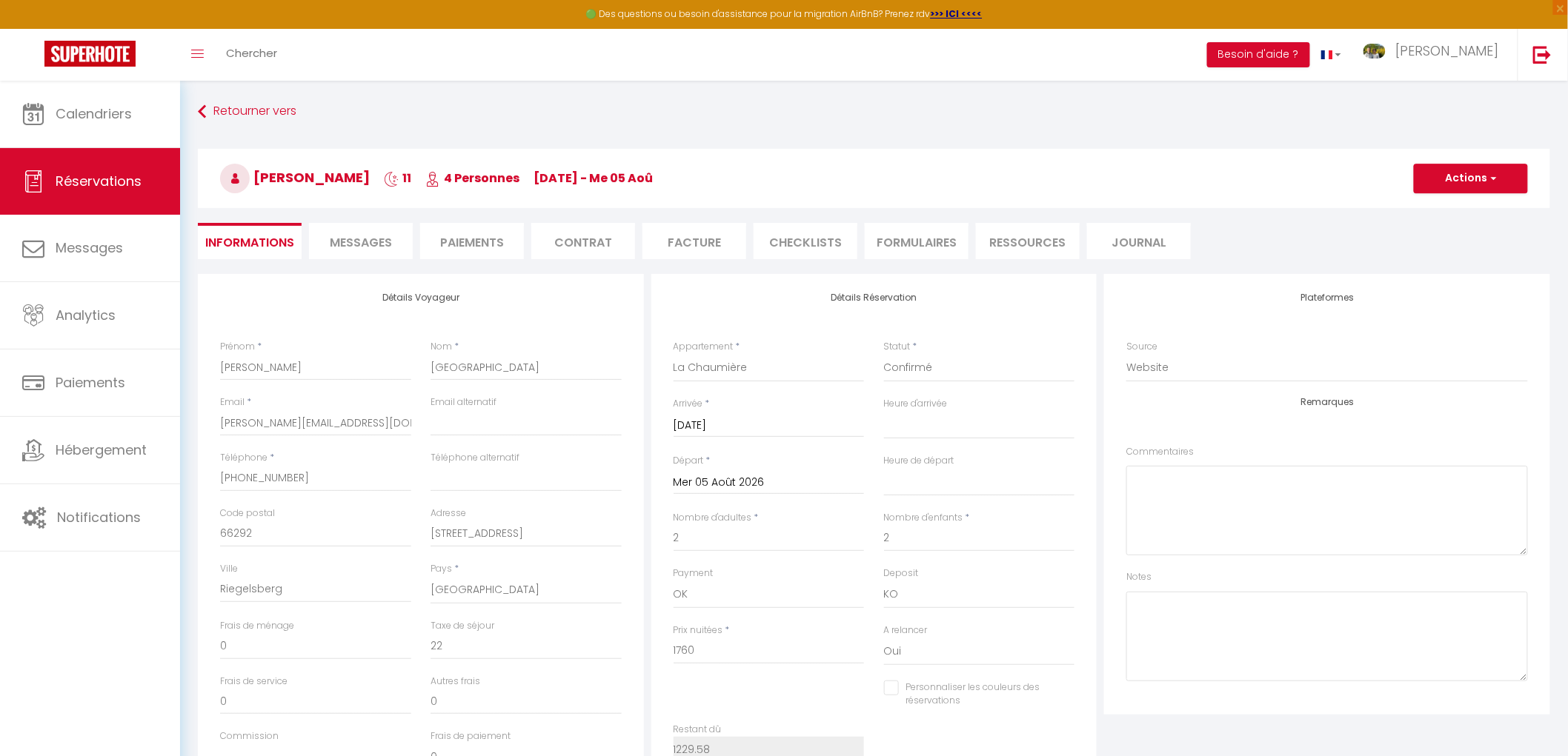
select select
click at [484, 247] on li "Paiements" at bounding box center [472, 241] width 104 height 36
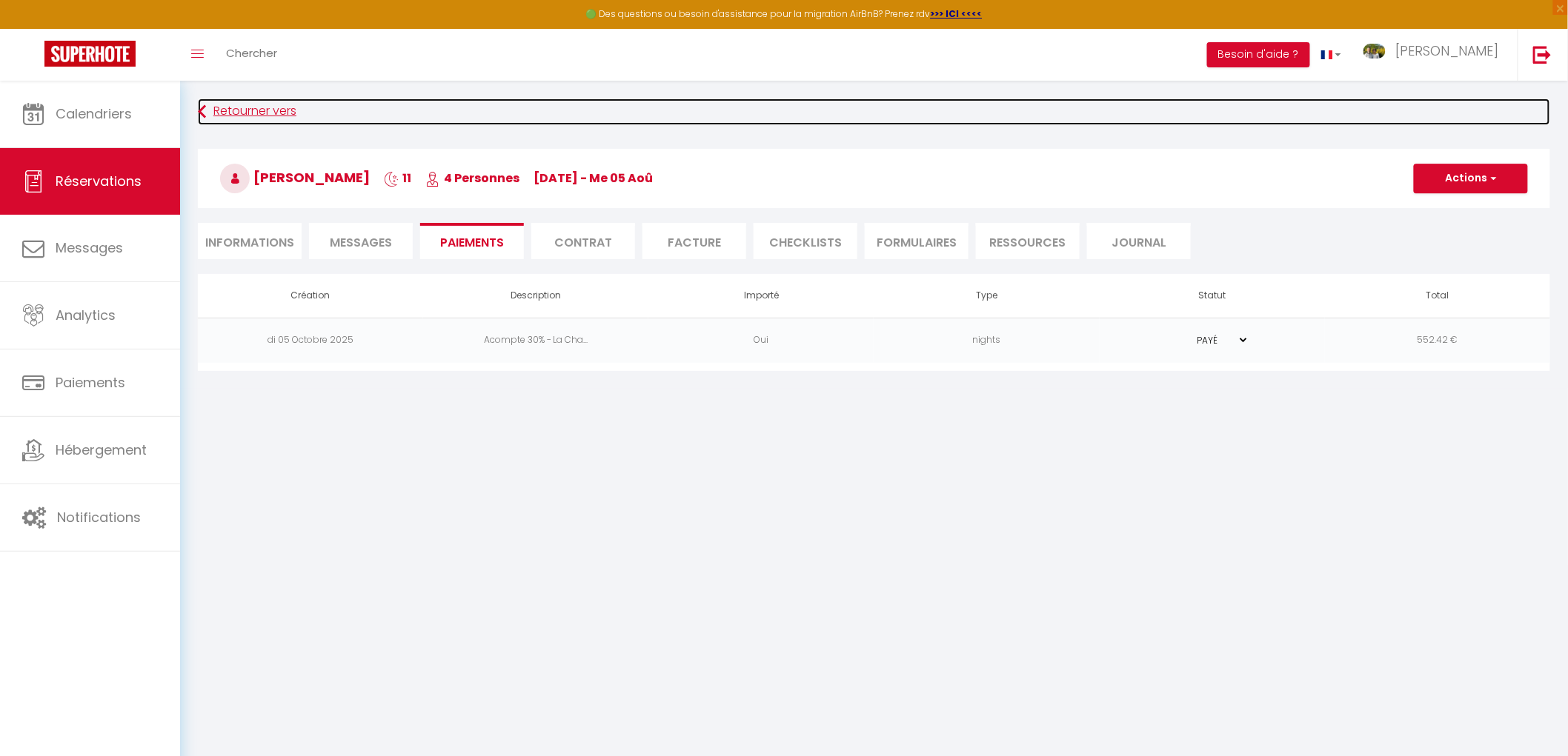
click at [203, 112] on icon at bounding box center [202, 112] width 8 height 27
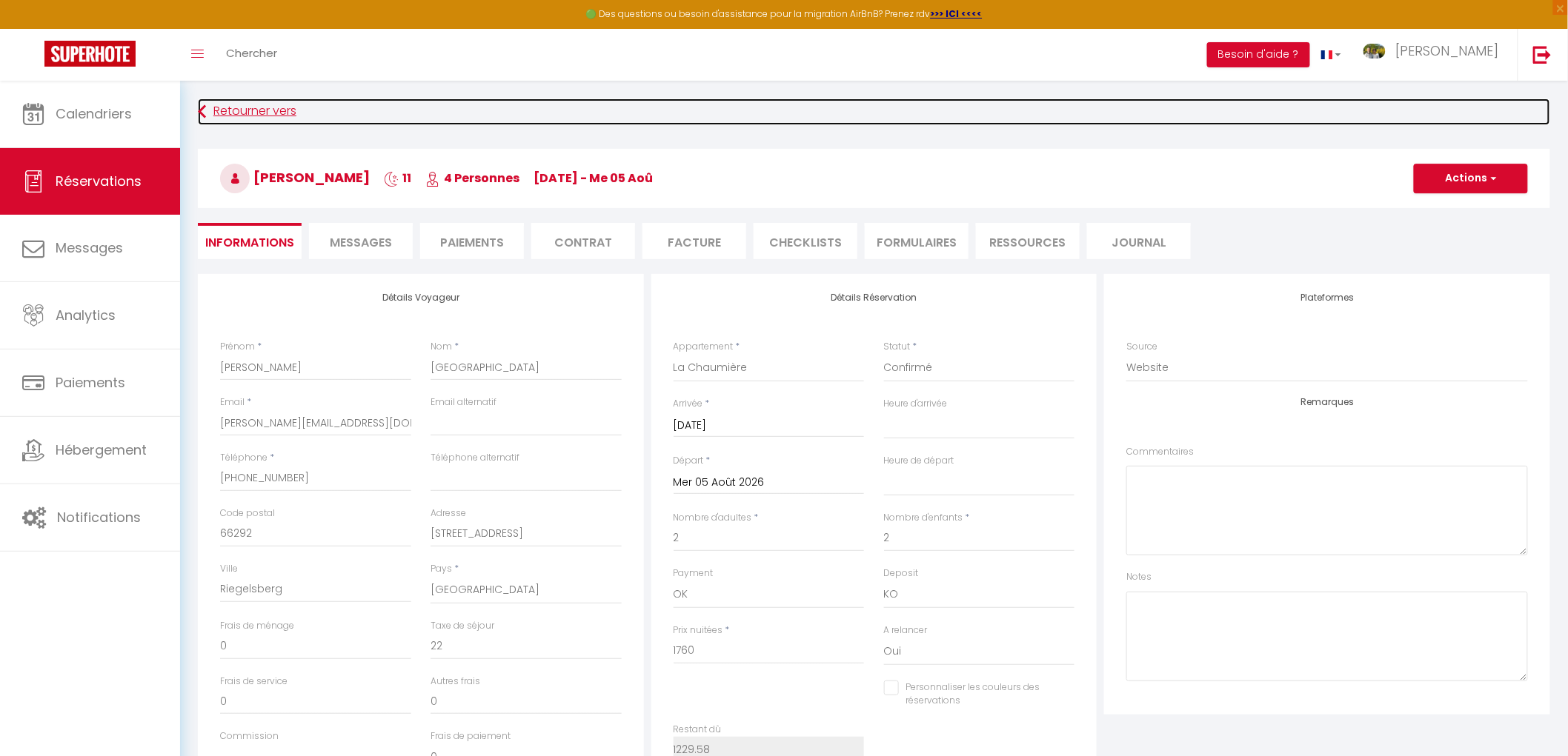
select select
click at [203, 112] on icon at bounding box center [202, 112] width 8 height 27
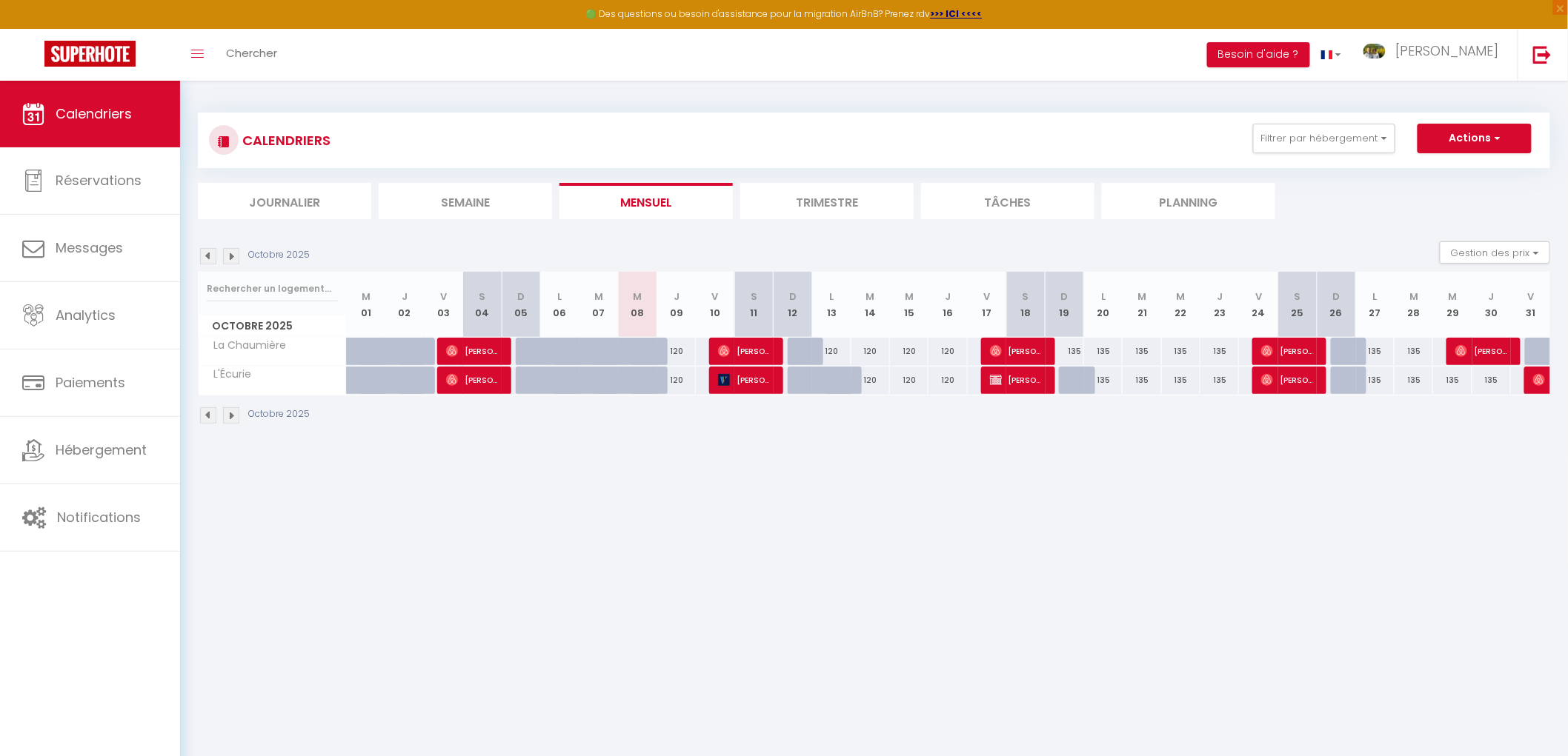
click at [203, 112] on div "CALENDRIERS Filtrer par hébergement Tous La Chaumière L'Écurie Effacer Sauvegar…" at bounding box center [873, 140] width 1352 height 55
click at [209, 252] on img at bounding box center [208, 256] width 16 height 16
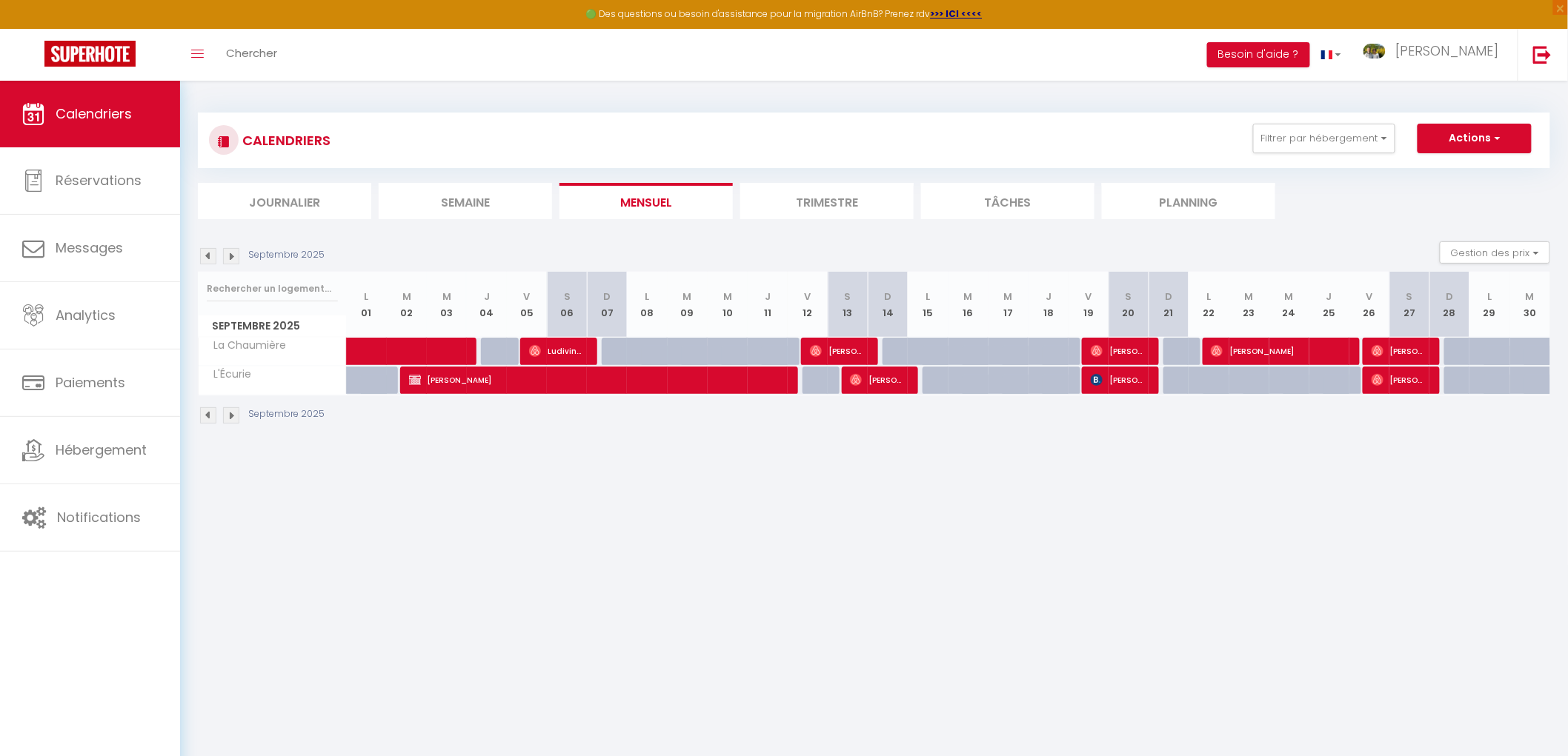
click at [206, 251] on img at bounding box center [208, 256] width 16 height 16
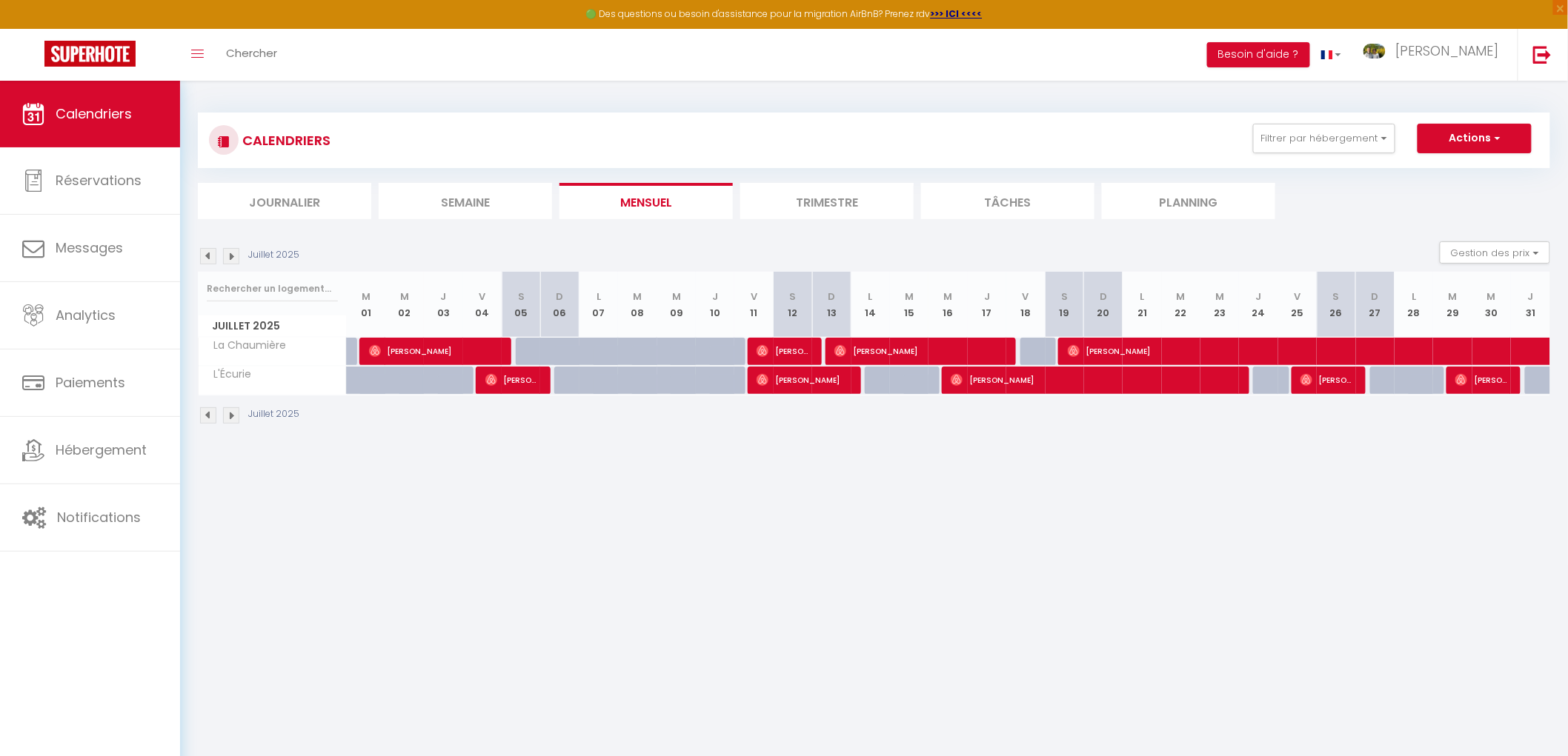
click at [206, 251] on img at bounding box center [208, 256] width 16 height 16
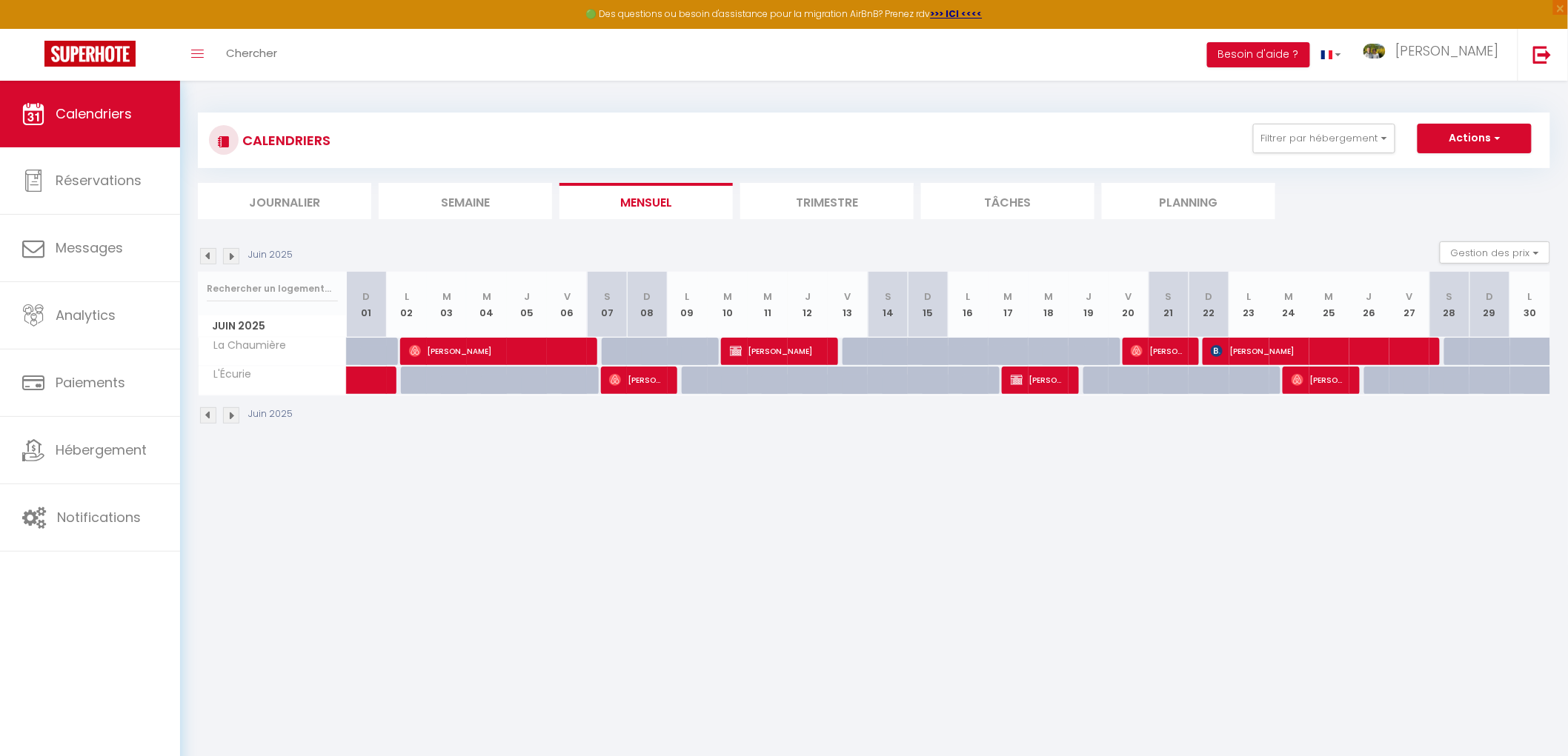
click at [206, 251] on img at bounding box center [208, 256] width 16 height 16
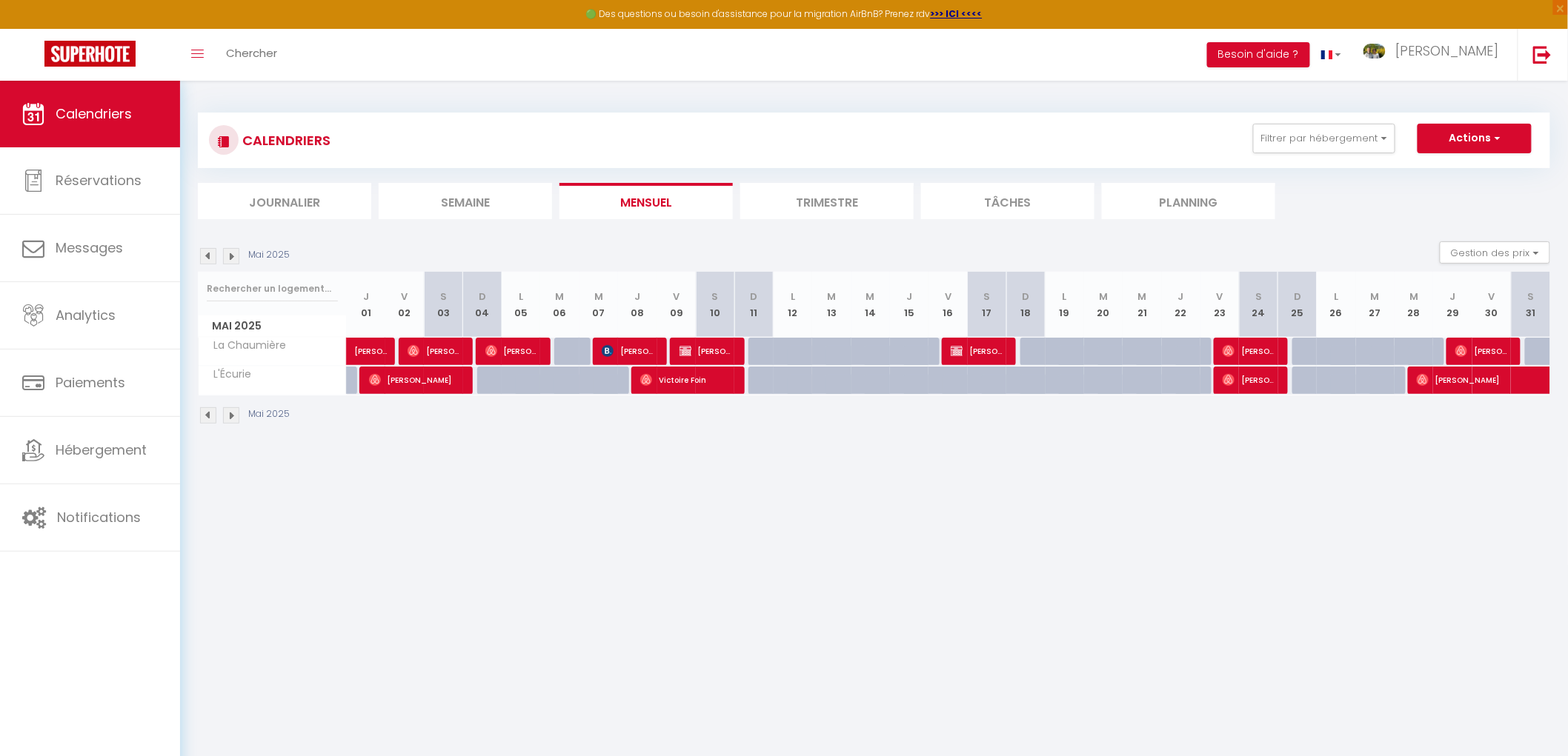
click at [206, 251] on img at bounding box center [208, 256] width 16 height 16
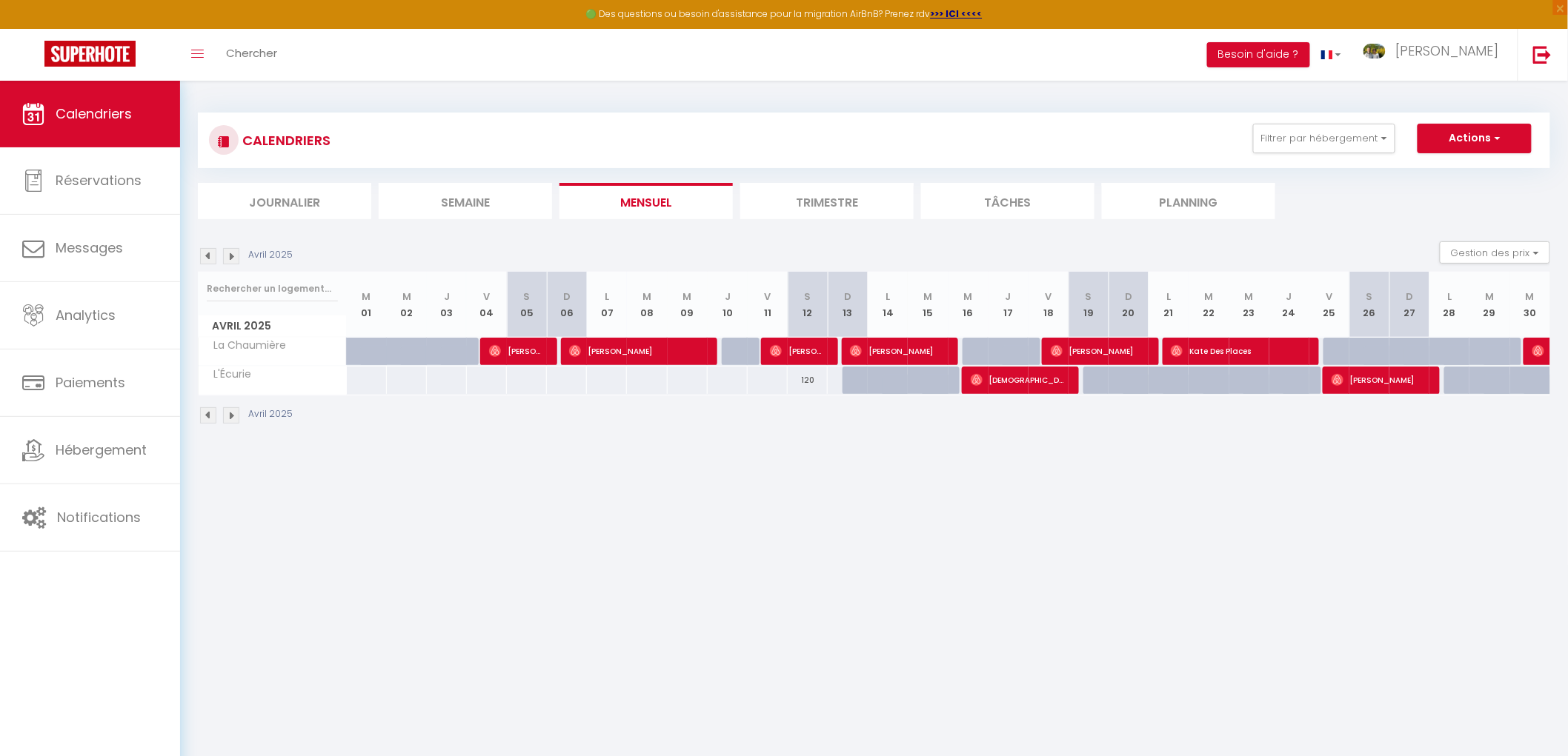
click at [230, 255] on img at bounding box center [230, 256] width 16 height 16
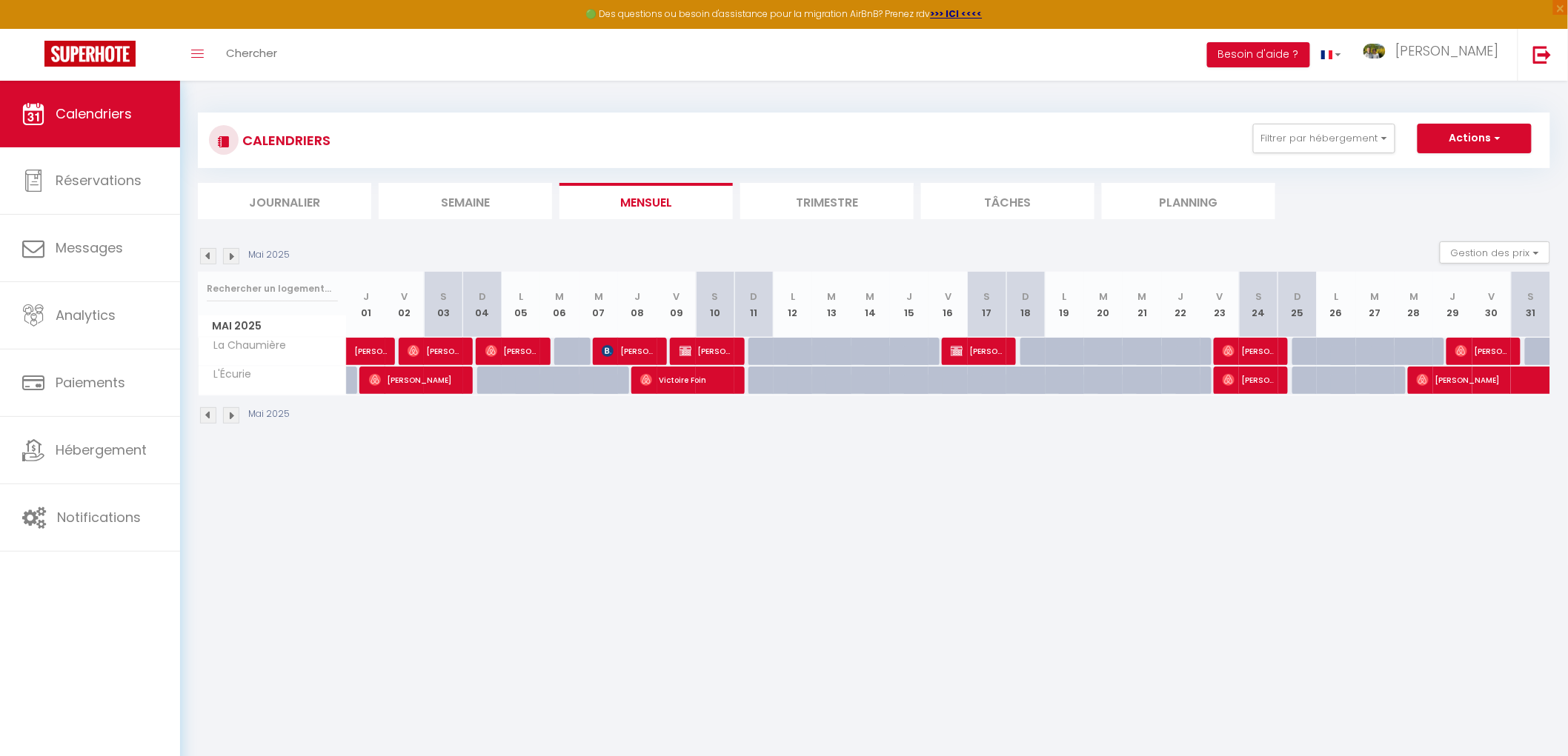
click at [228, 255] on img at bounding box center [230, 256] width 16 height 16
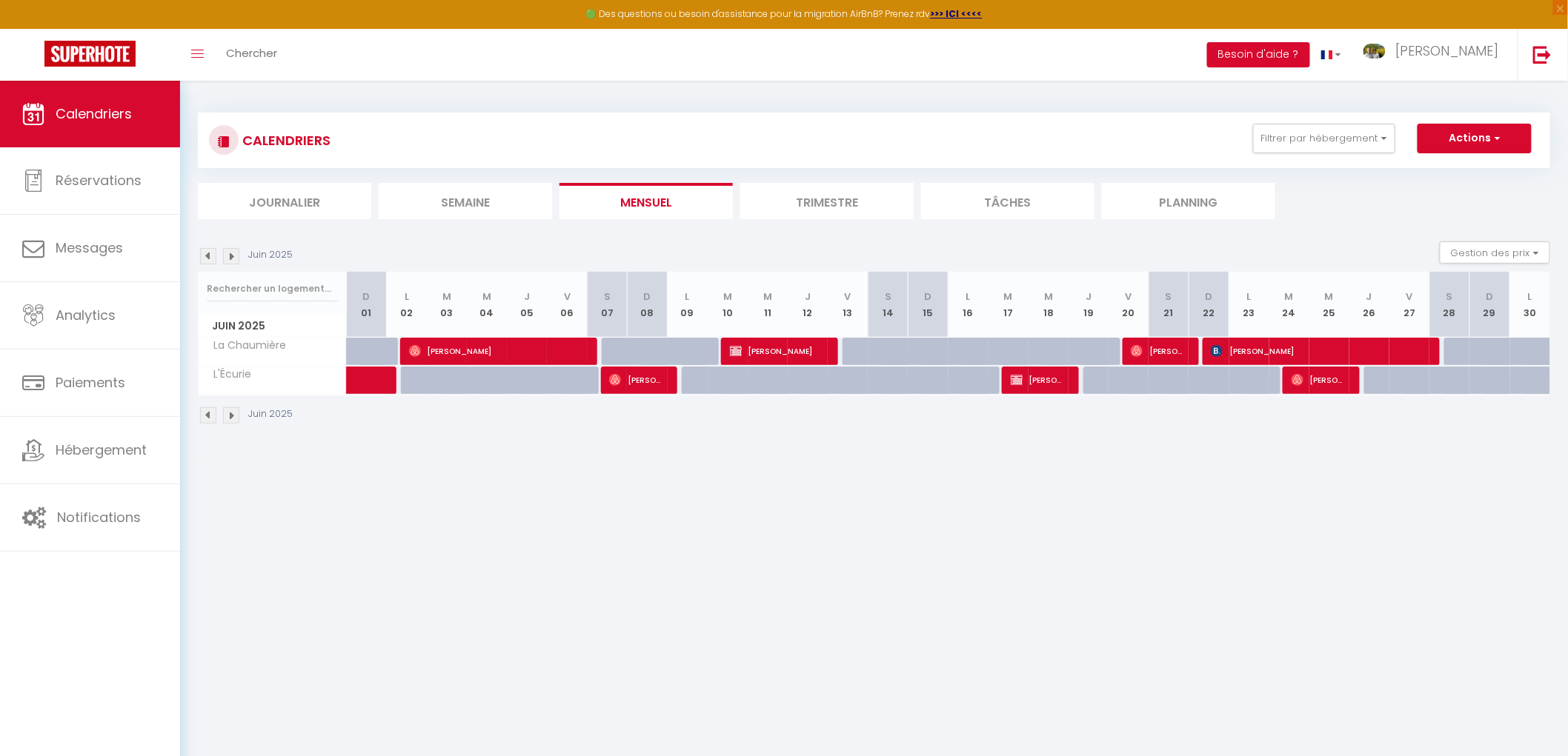
click at [228, 255] on img at bounding box center [230, 256] width 16 height 16
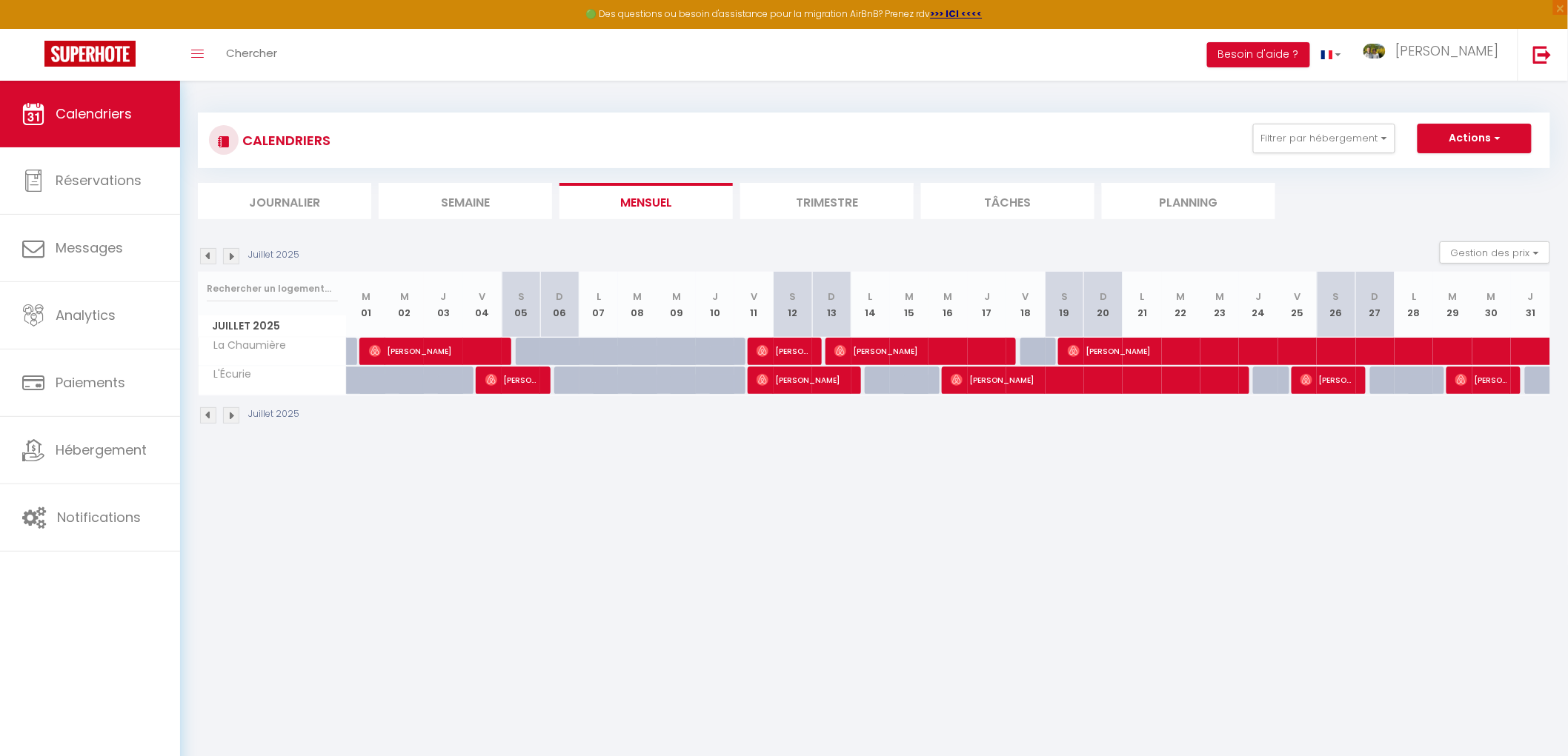
click at [228, 255] on img at bounding box center [230, 256] width 16 height 16
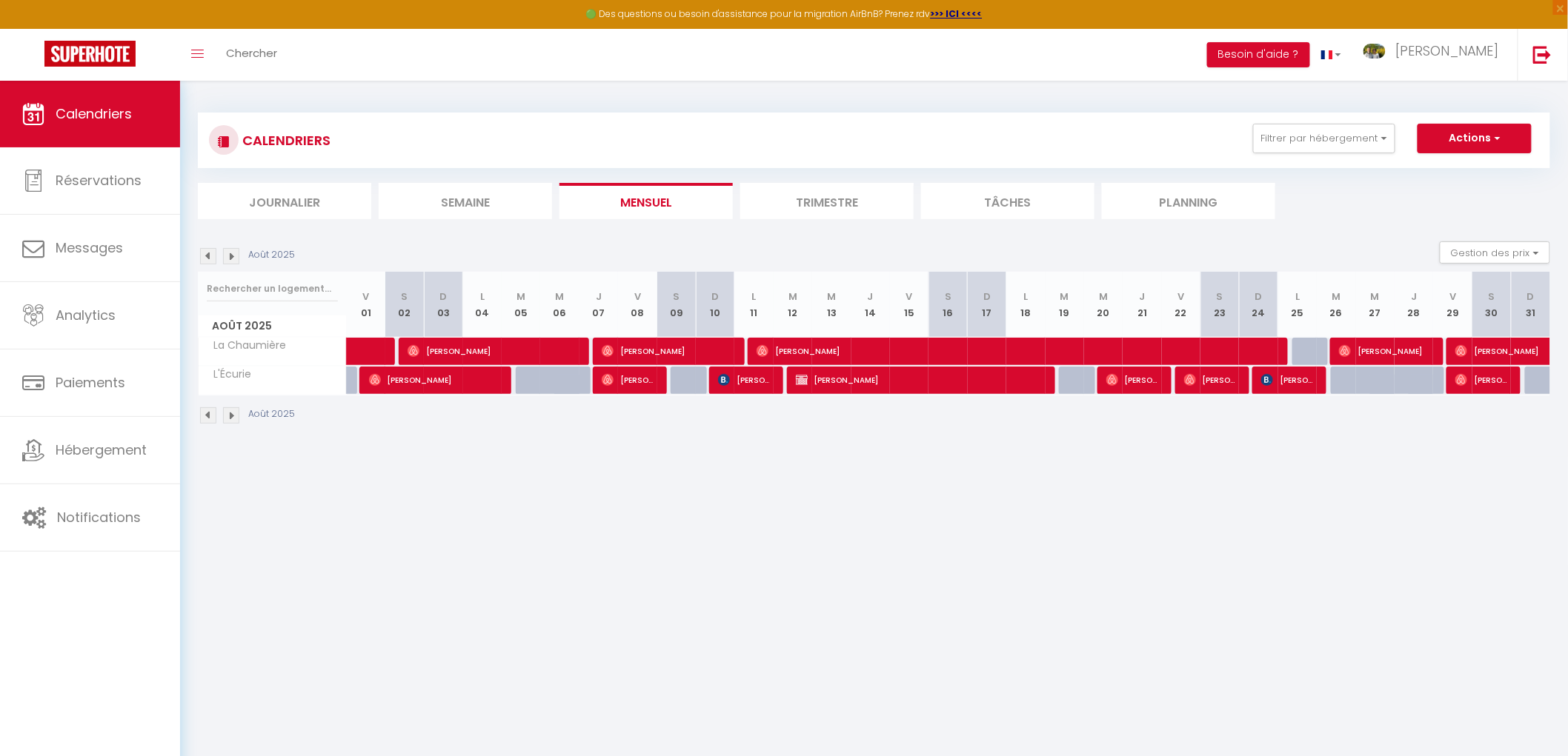
click at [228, 255] on img at bounding box center [230, 256] width 16 height 16
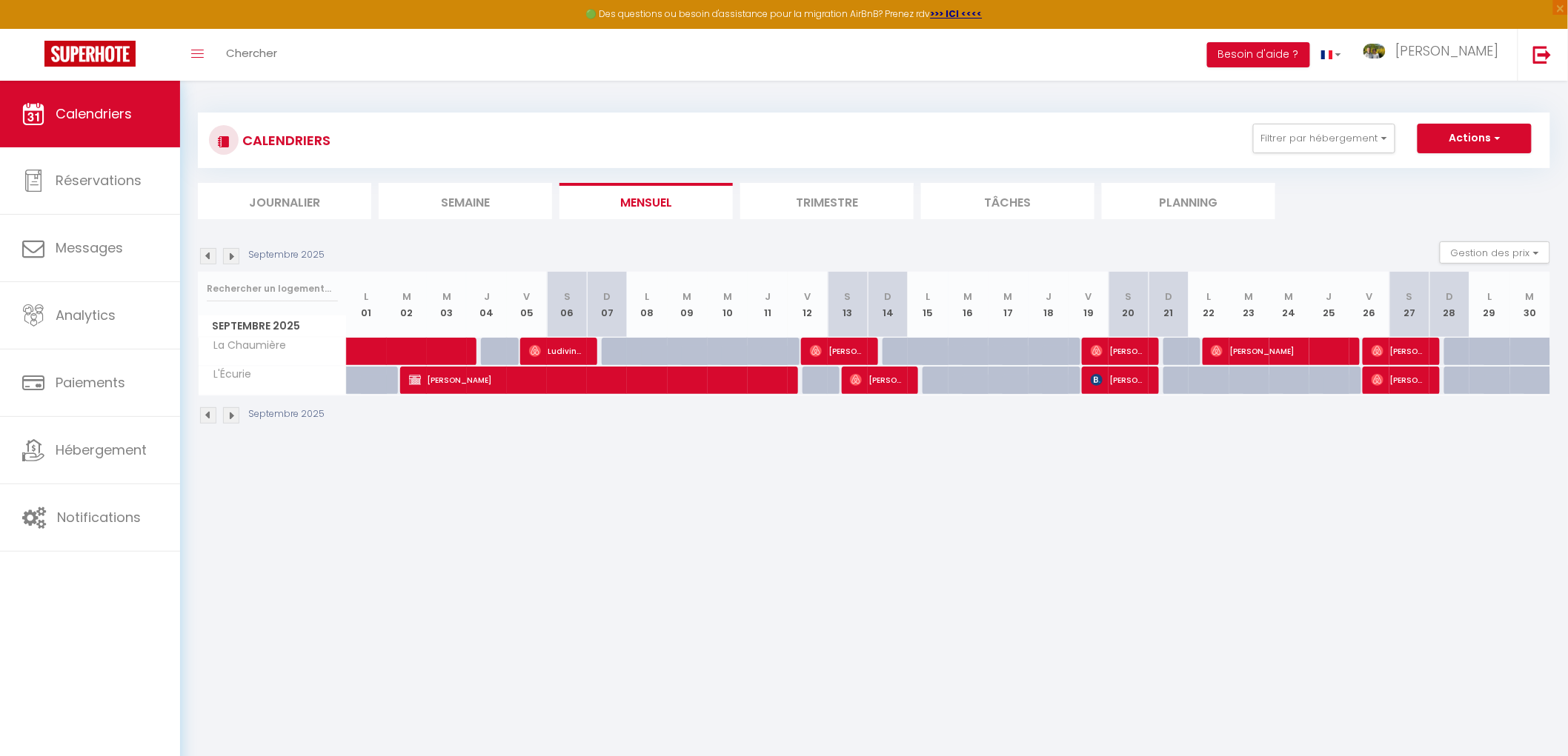
click at [209, 255] on img at bounding box center [208, 256] width 16 height 16
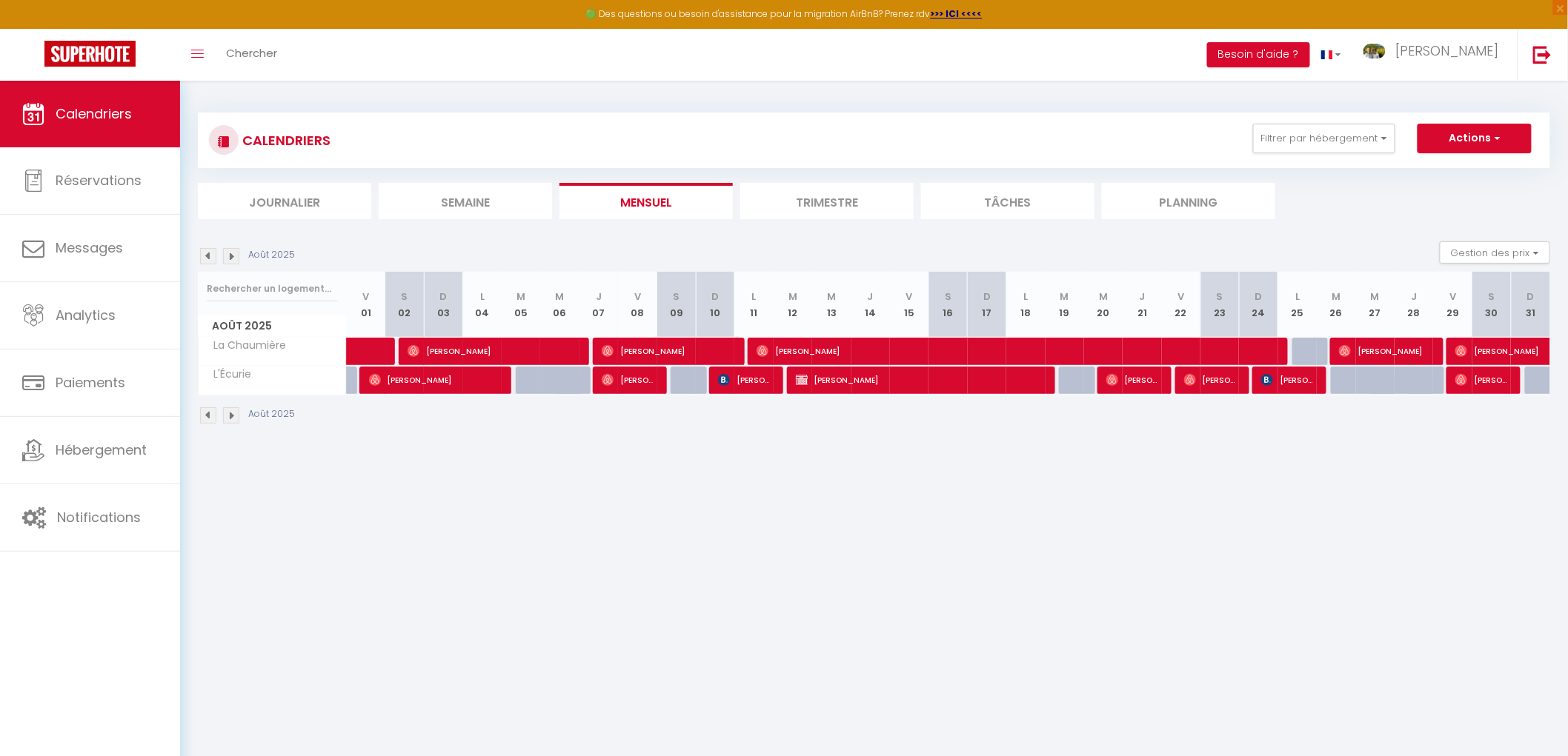
click at [209, 255] on img at bounding box center [208, 256] width 16 height 16
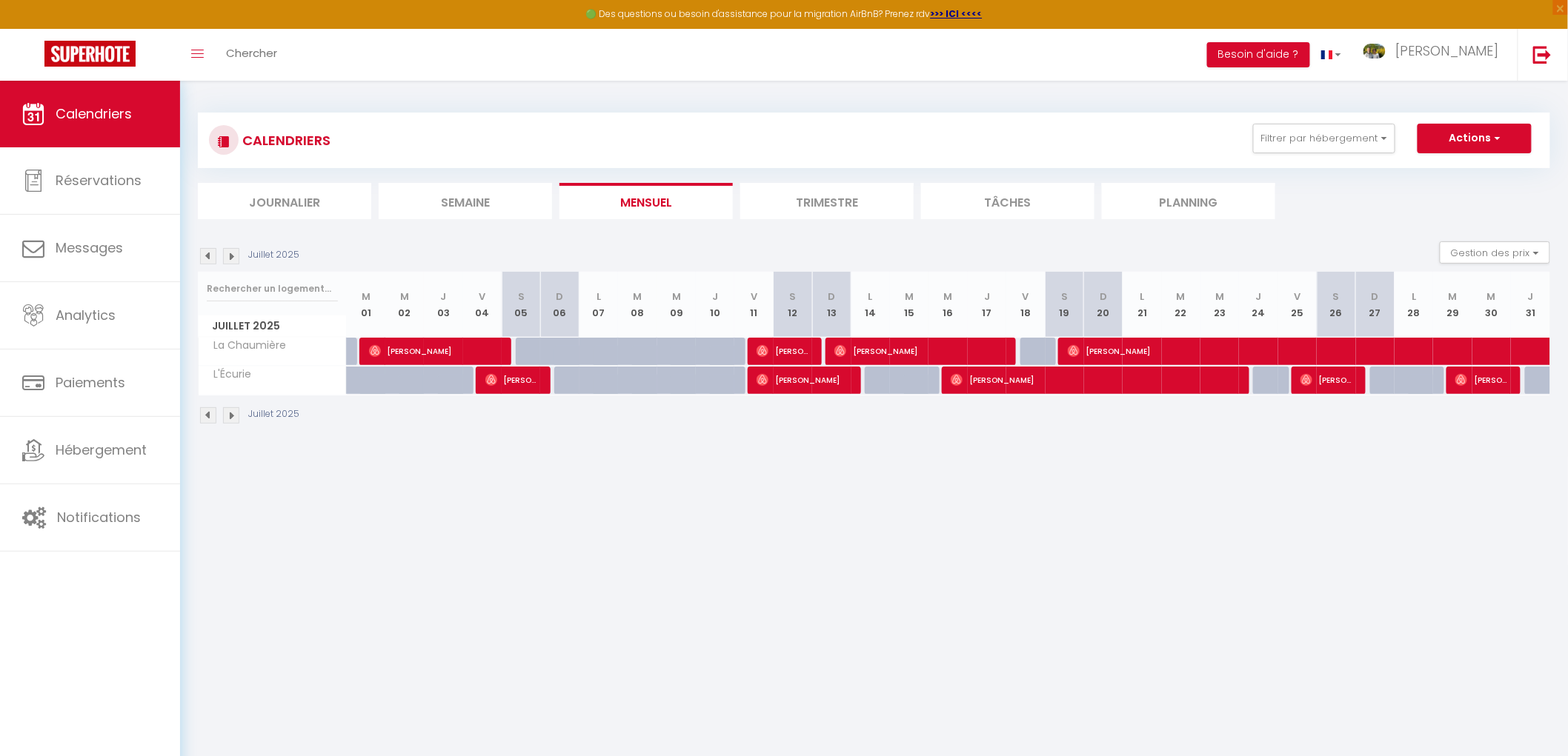
click at [234, 253] on img at bounding box center [230, 256] width 16 height 16
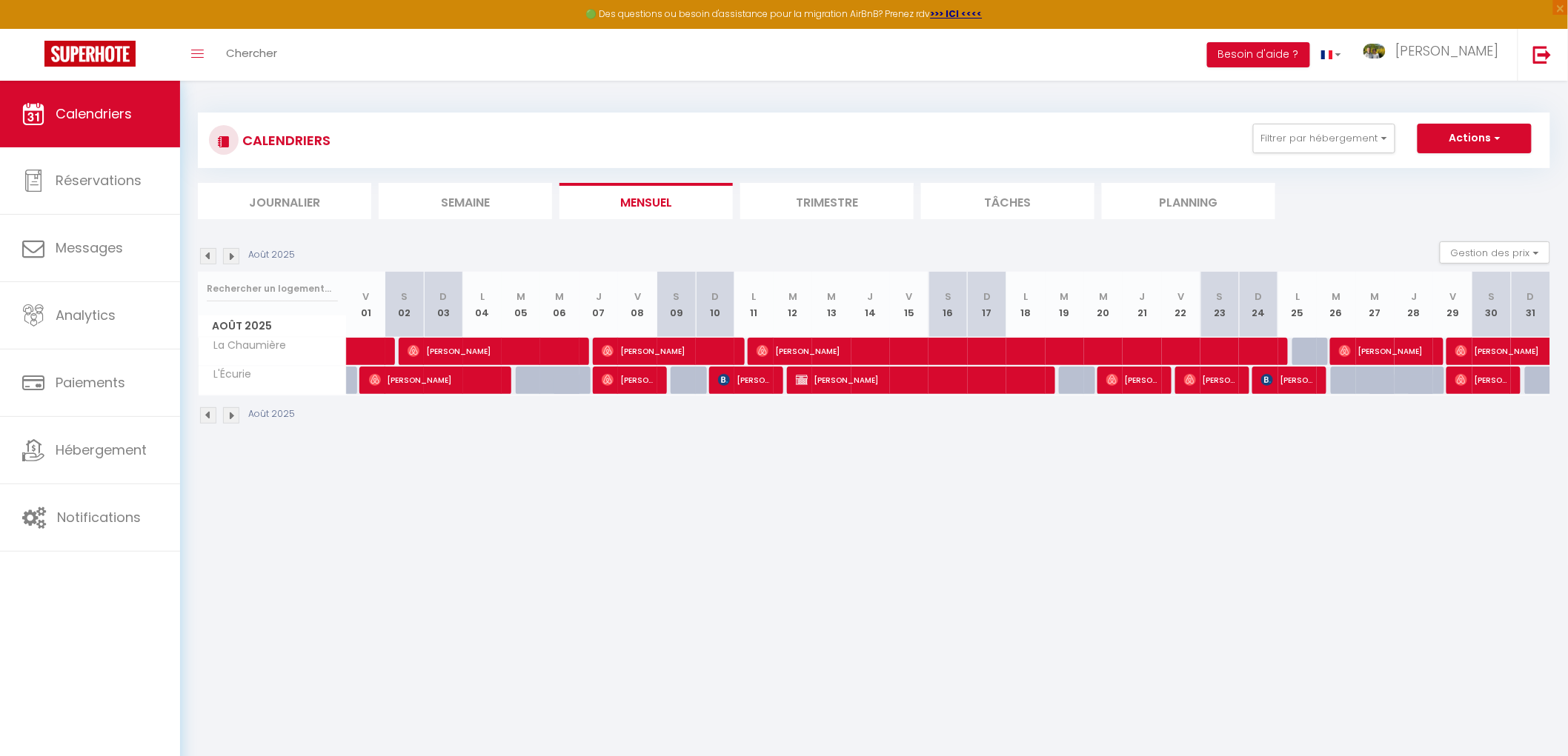
click at [234, 253] on img at bounding box center [230, 256] width 16 height 16
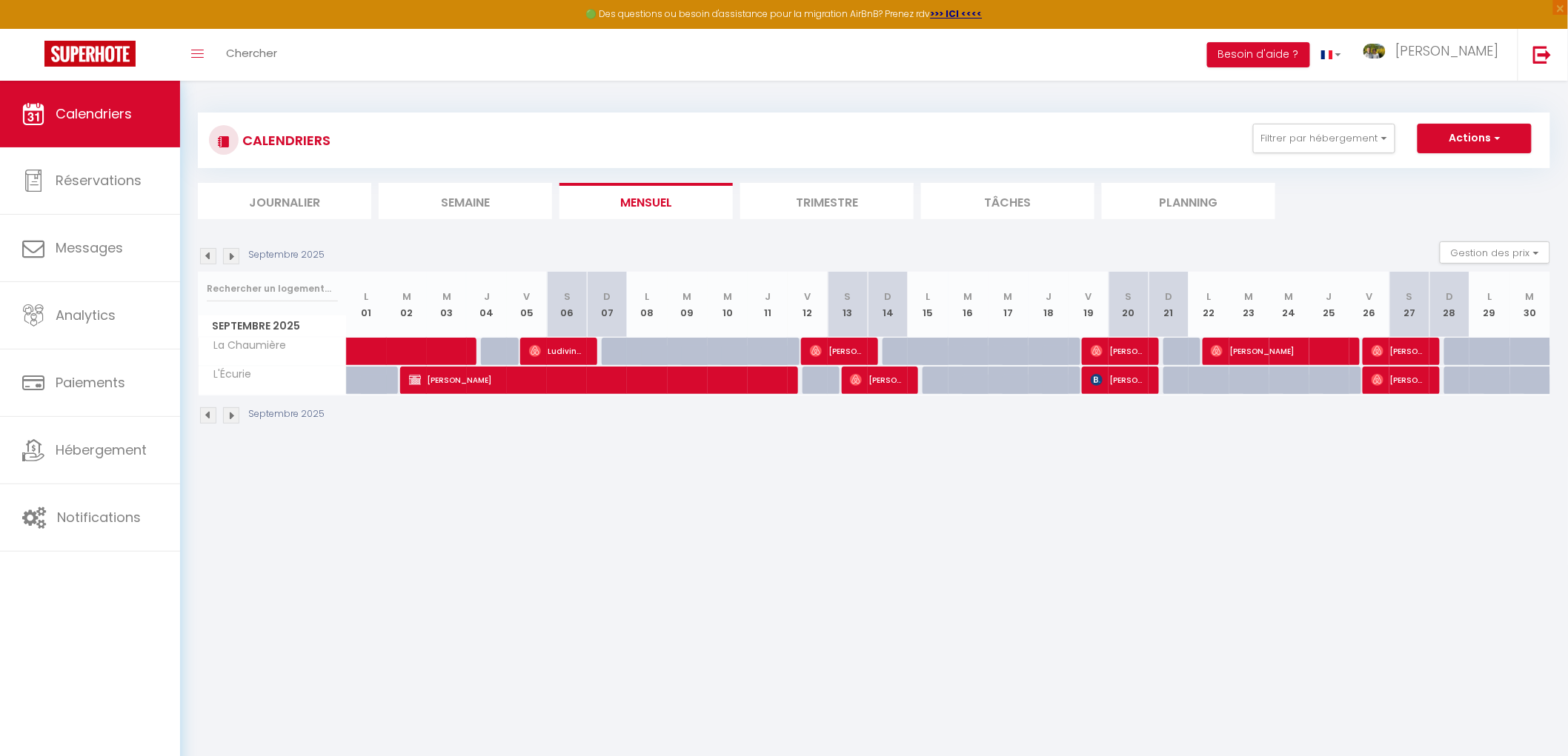
click at [234, 253] on img at bounding box center [230, 256] width 16 height 16
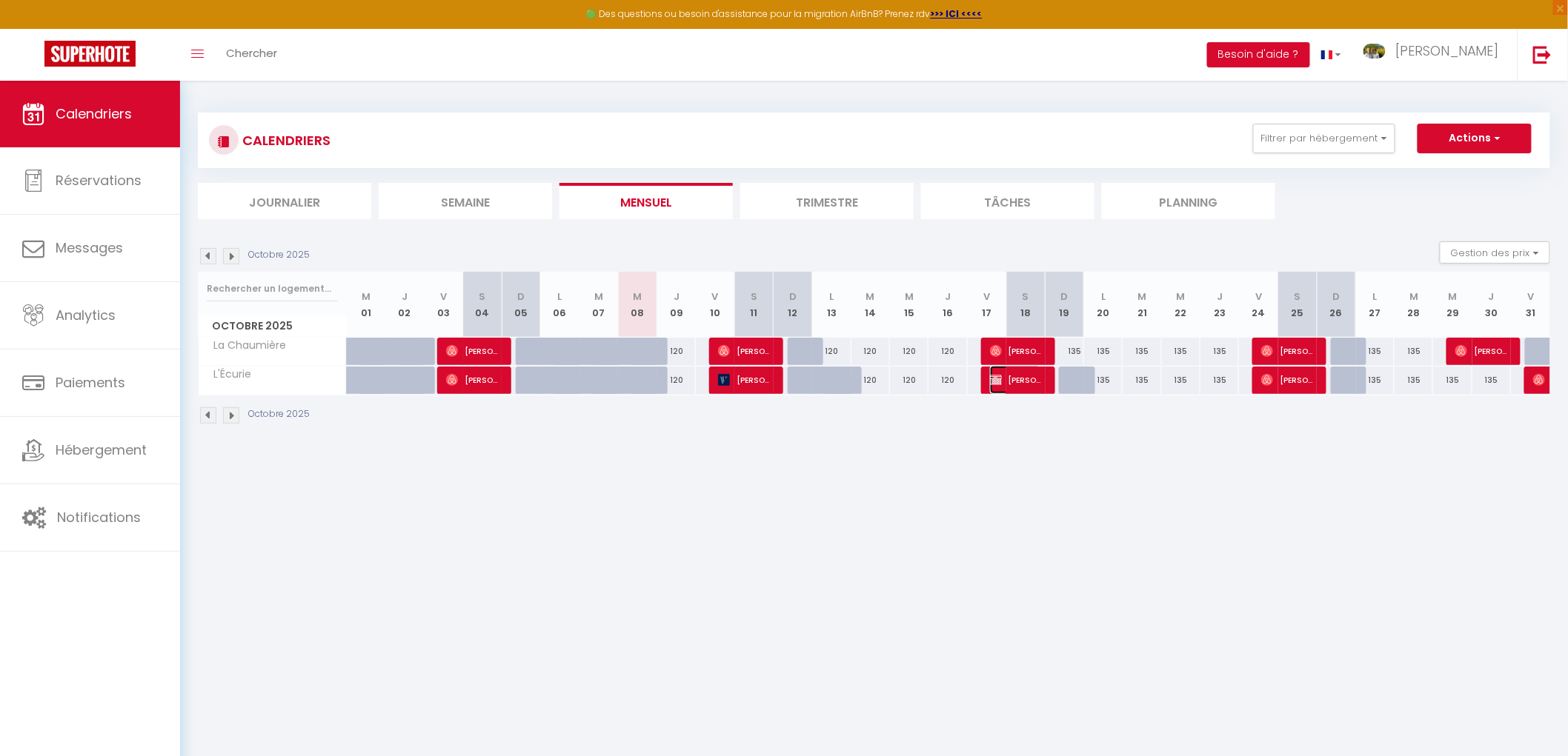
click at [1019, 381] on span "[PERSON_NAME]" at bounding box center [1015, 380] width 51 height 28
select select "OK"
select select "KO"
select select "0"
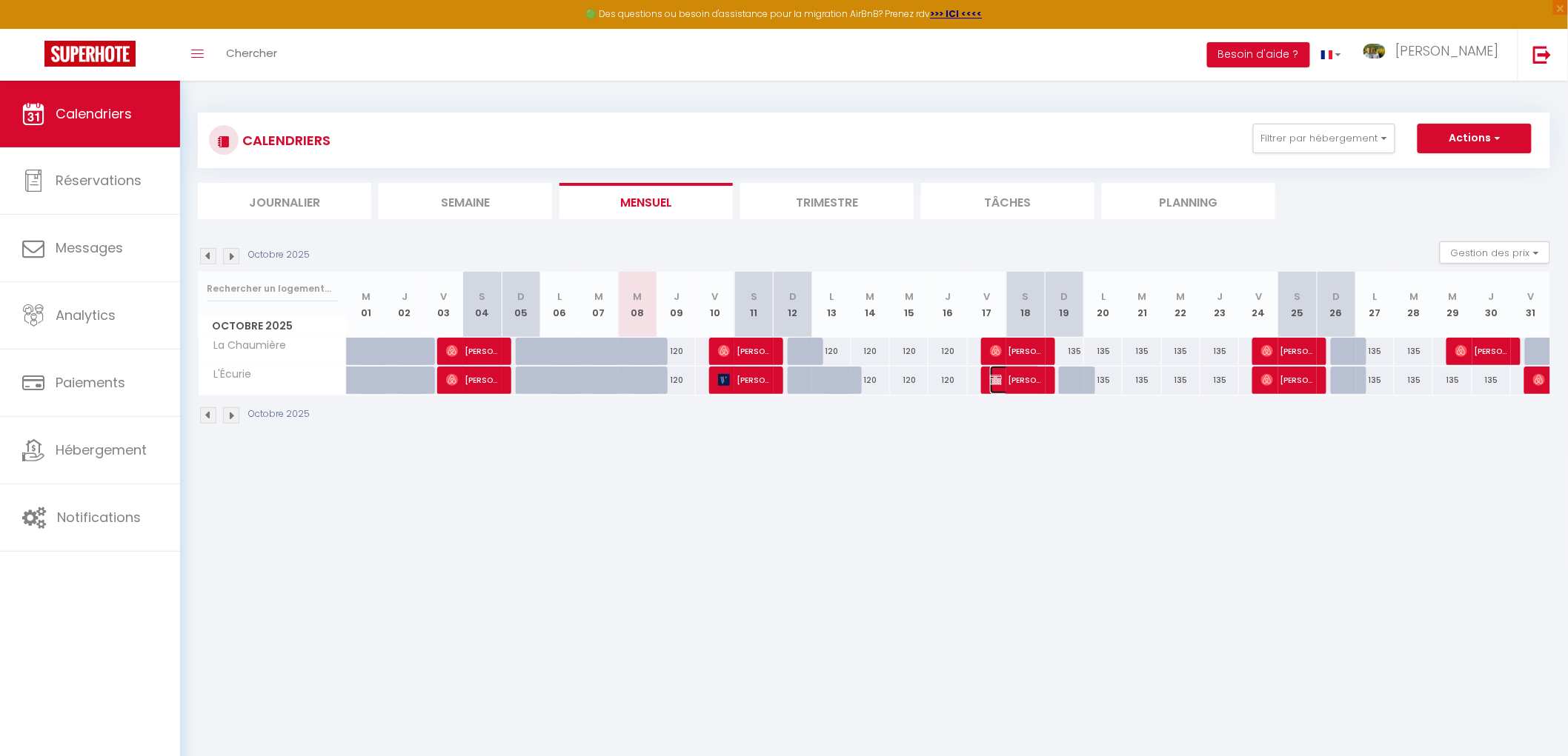
select select "1"
select select
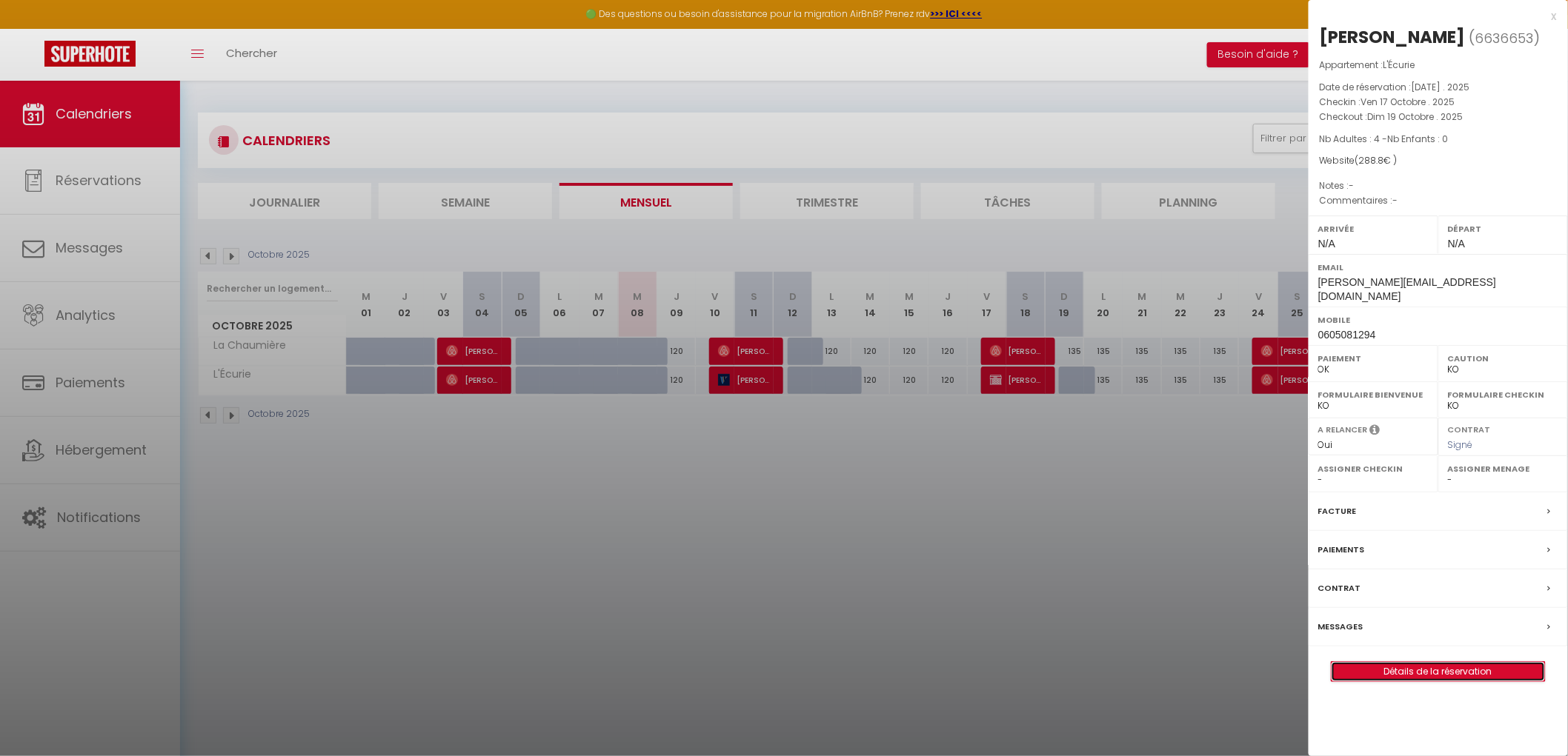
click at [1463, 679] on link "Détails de la réservation" at bounding box center [1438, 672] width 213 height 20
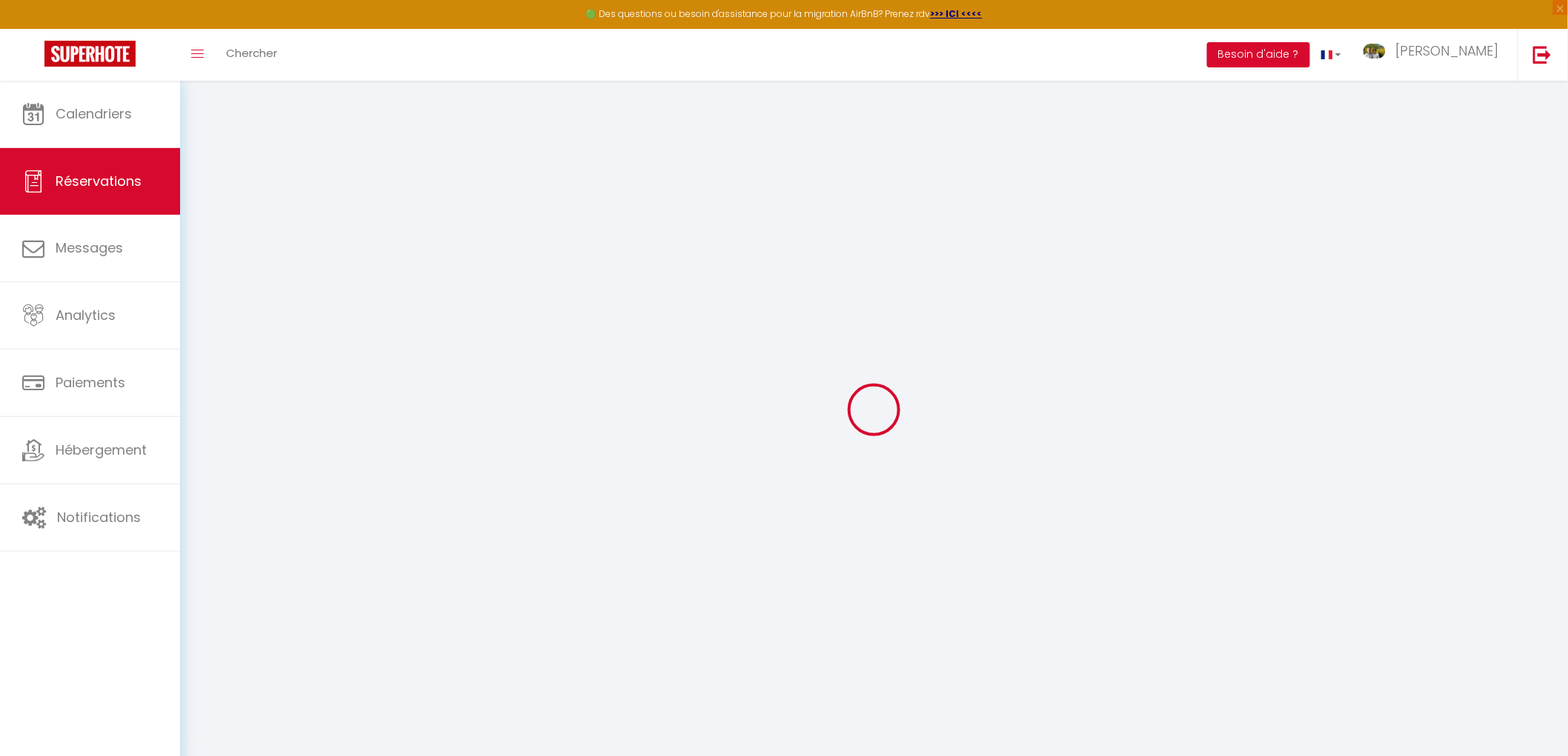
select select
checkbox input "false"
select select
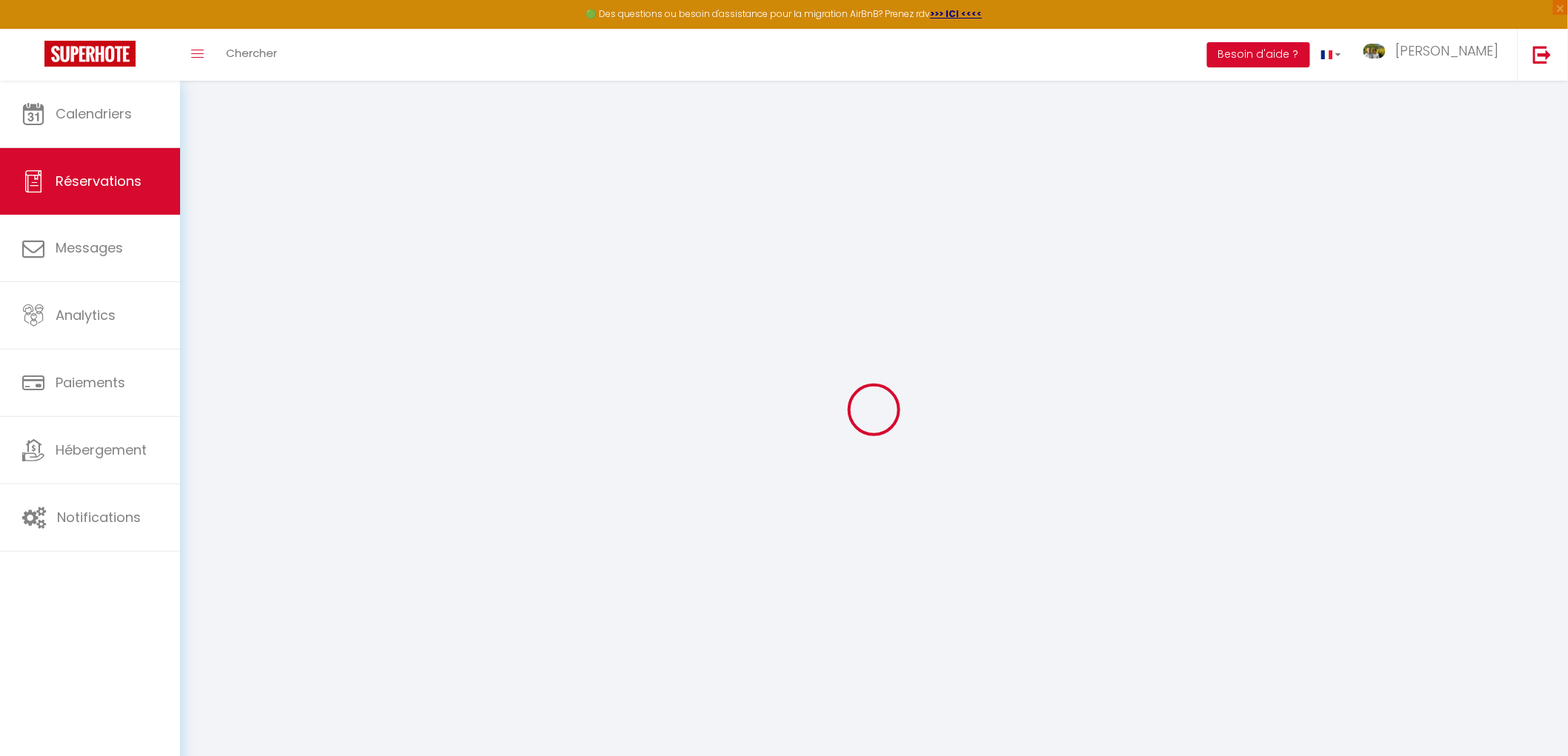
checkbox input "false"
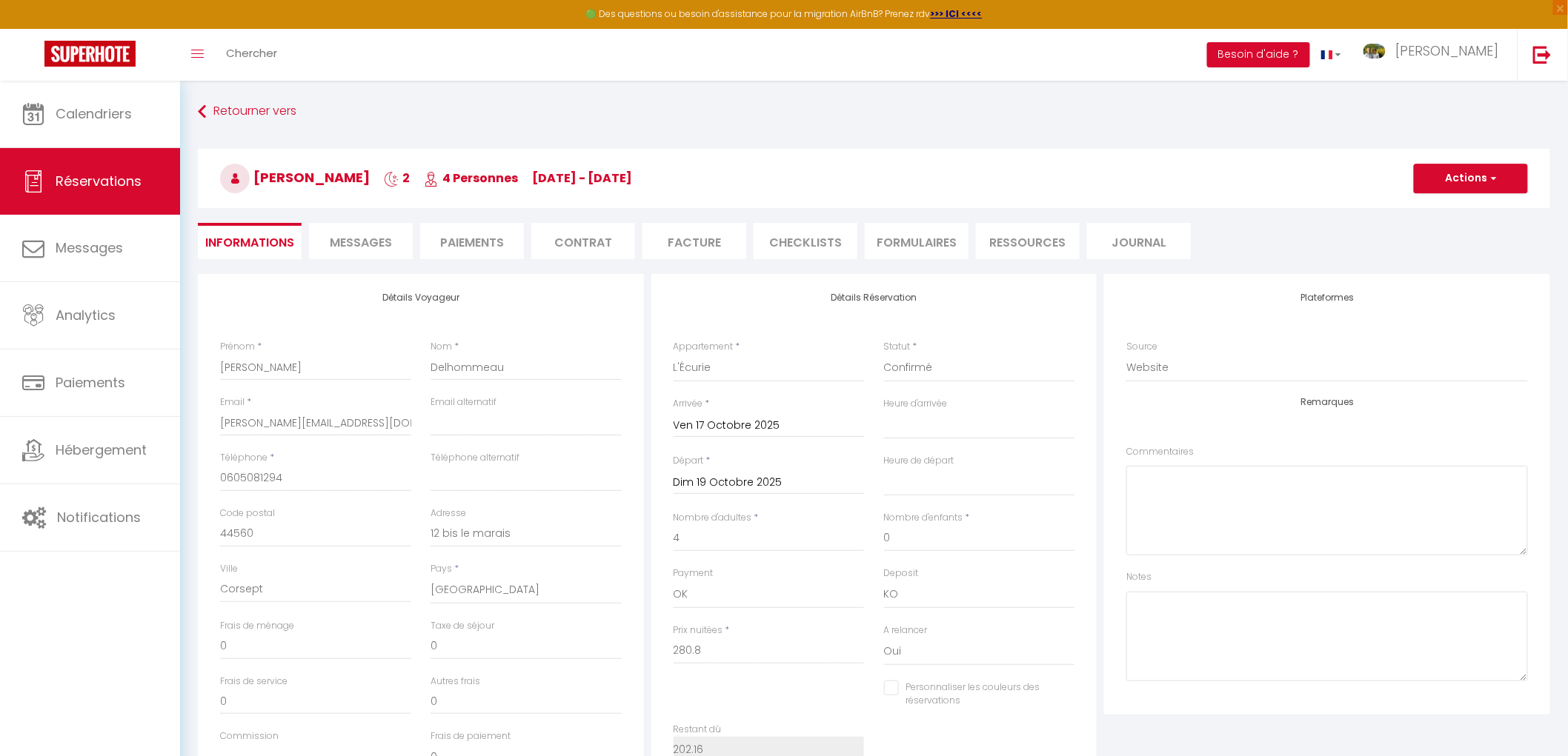
type input "8"
select select
checkbox input "false"
select select
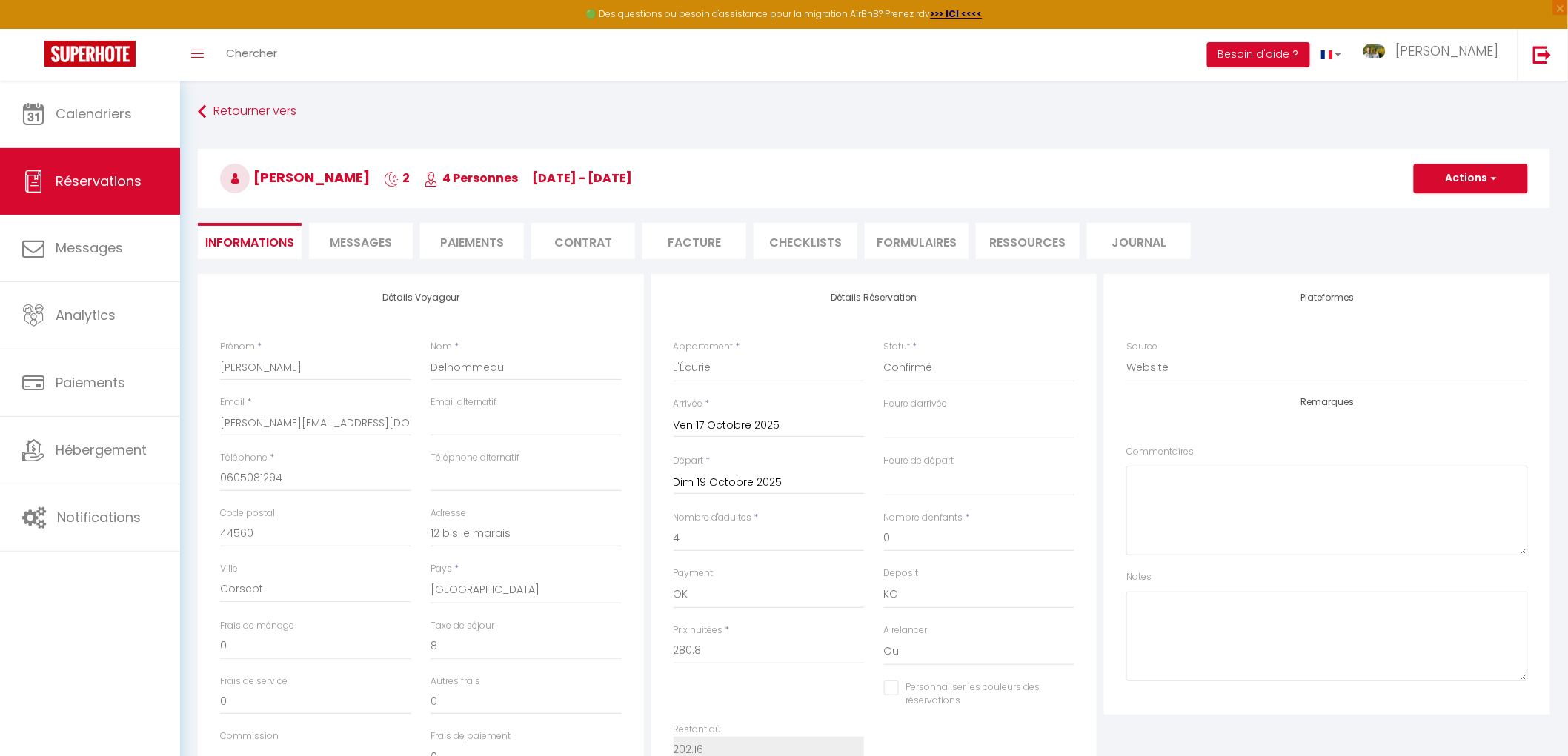
select select
click at [488, 238] on li "Paiements" at bounding box center [472, 241] width 104 height 36
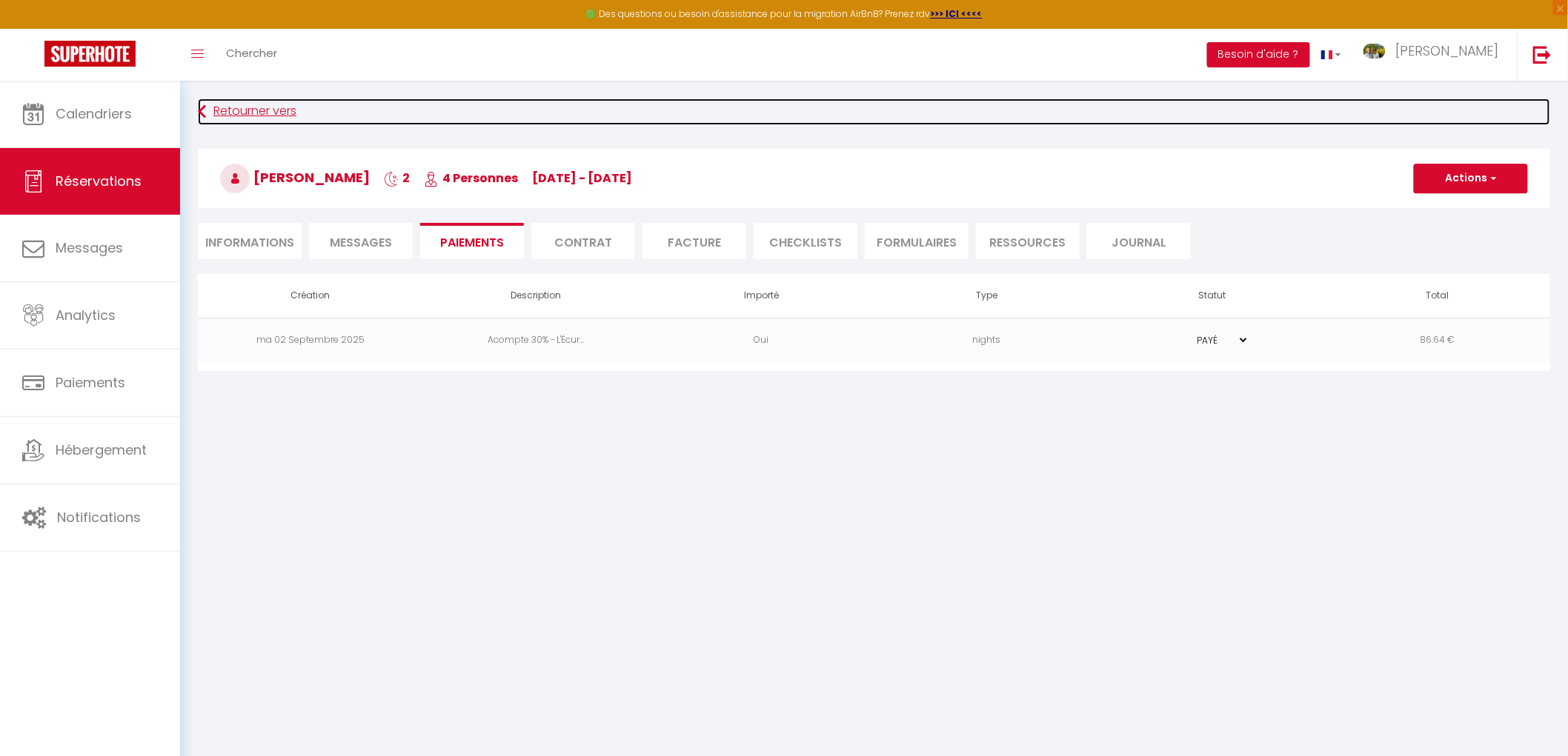
click at [231, 107] on link "Retourner vers" at bounding box center [873, 112] width 1352 height 27
select select
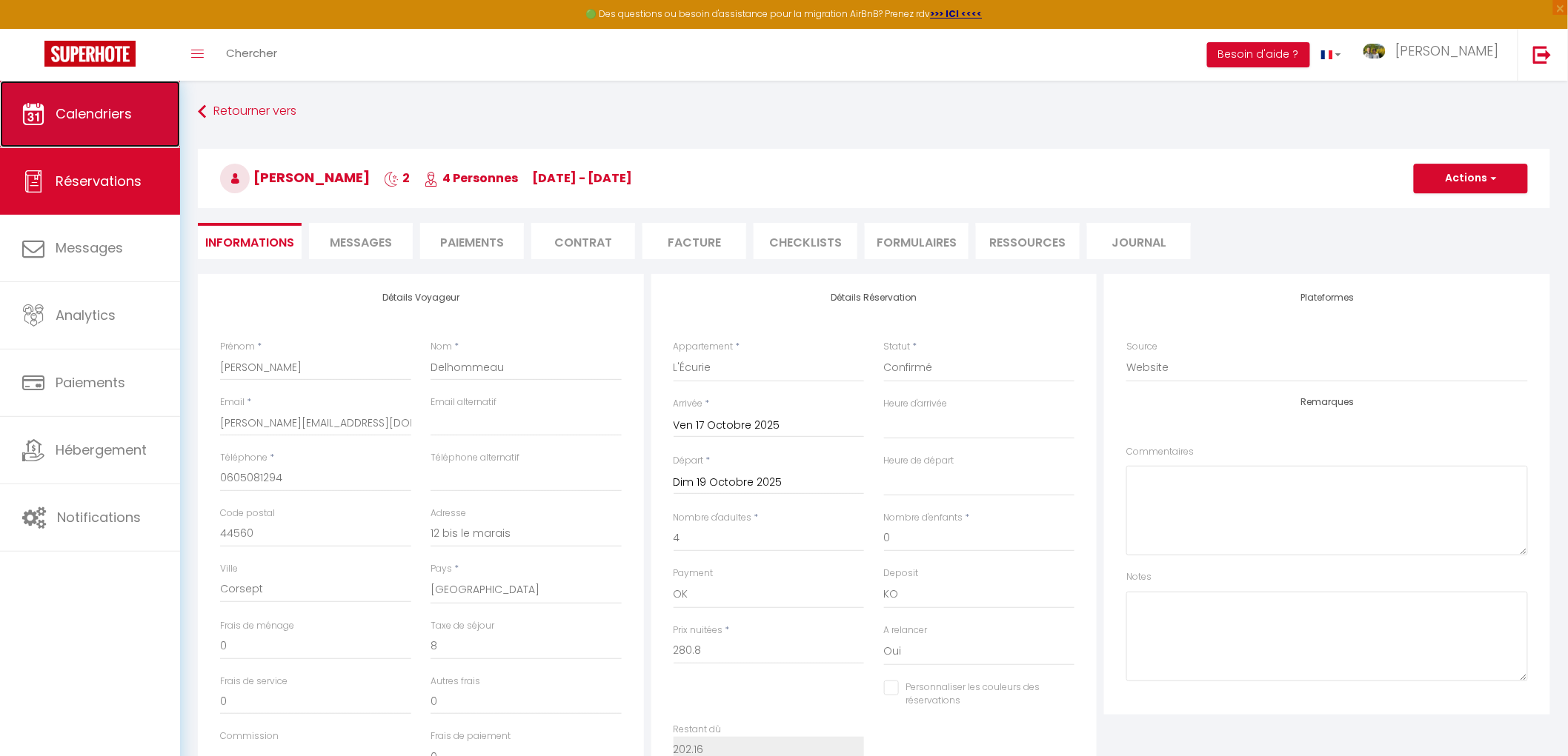
click at [87, 126] on link "Calendriers" at bounding box center [90, 113] width 180 height 66
